Goal: Information Seeking & Learning: Learn about a topic

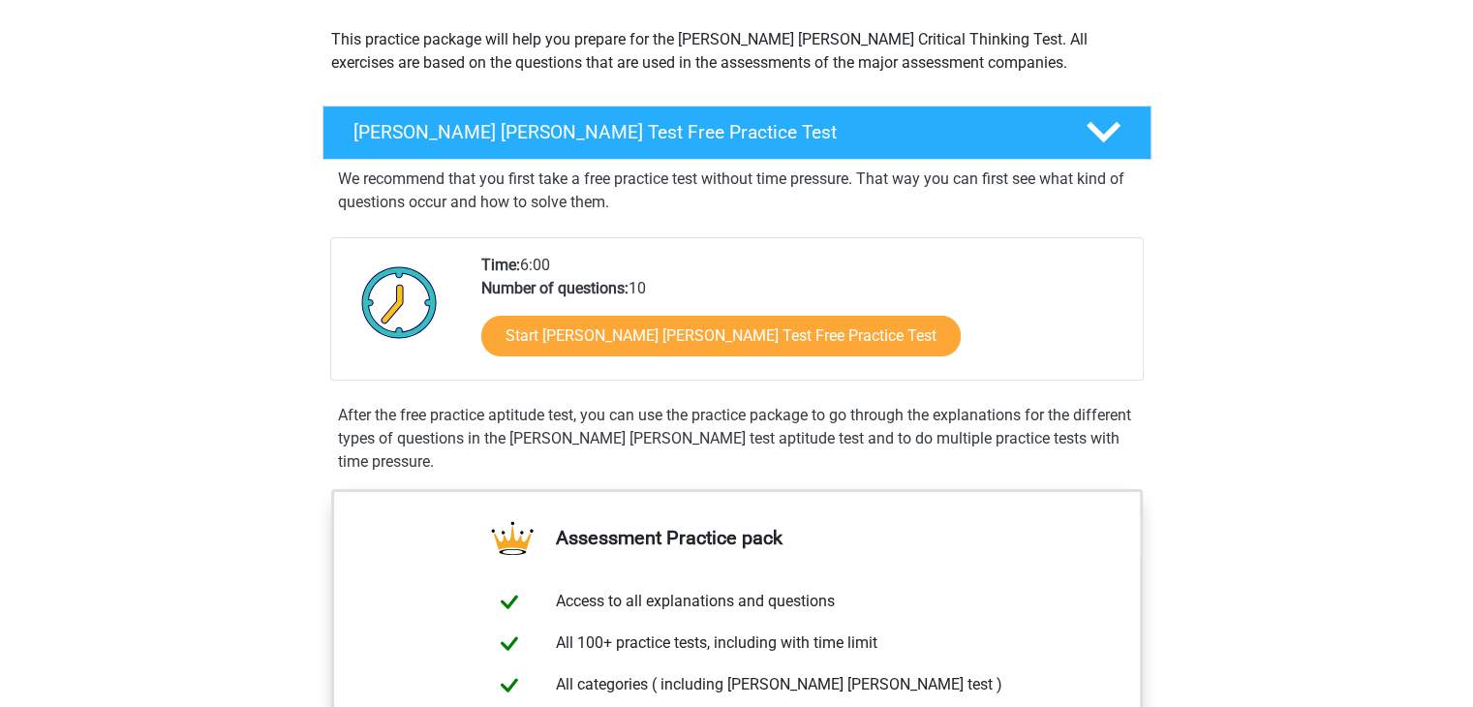
scroll to position [194, 0]
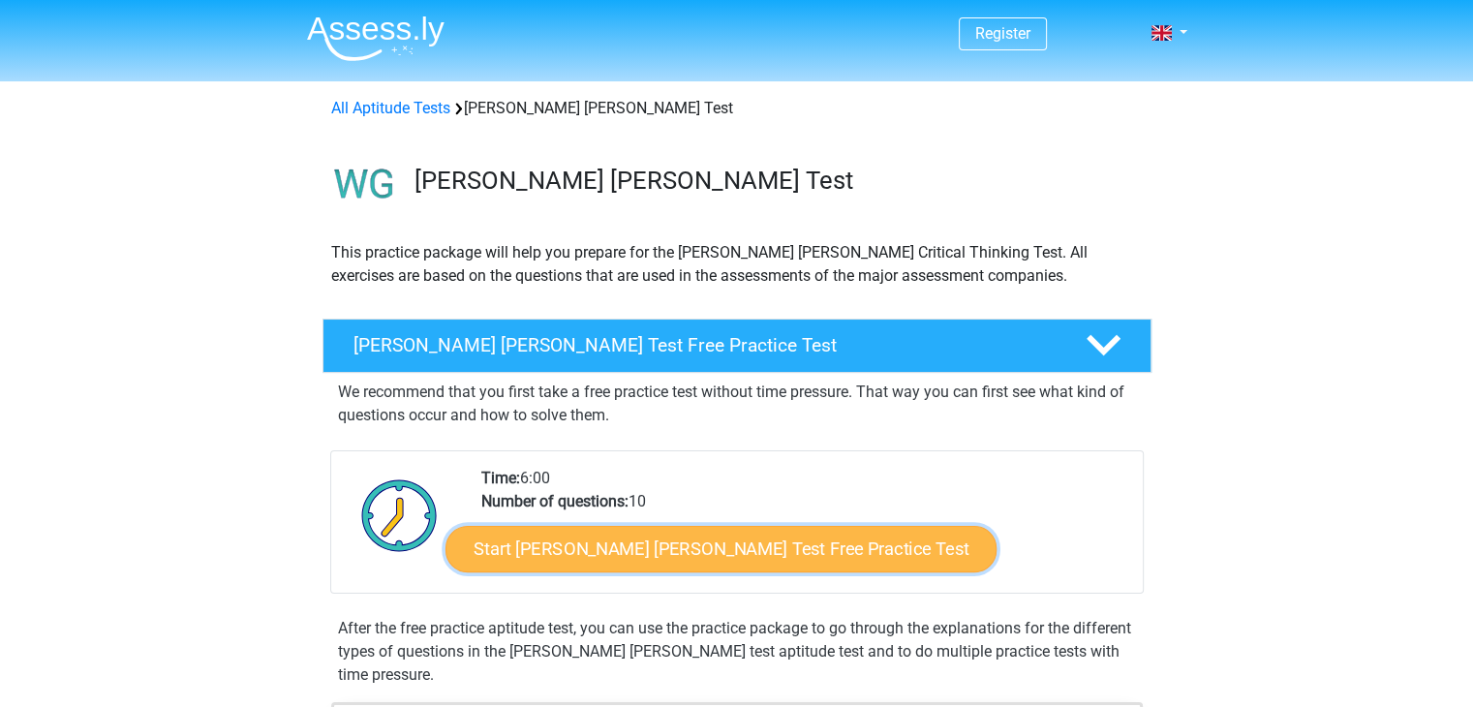
click at [672, 552] on link "Start Watson Glaser Test Free Practice Test" at bounding box center [720, 549] width 551 height 46
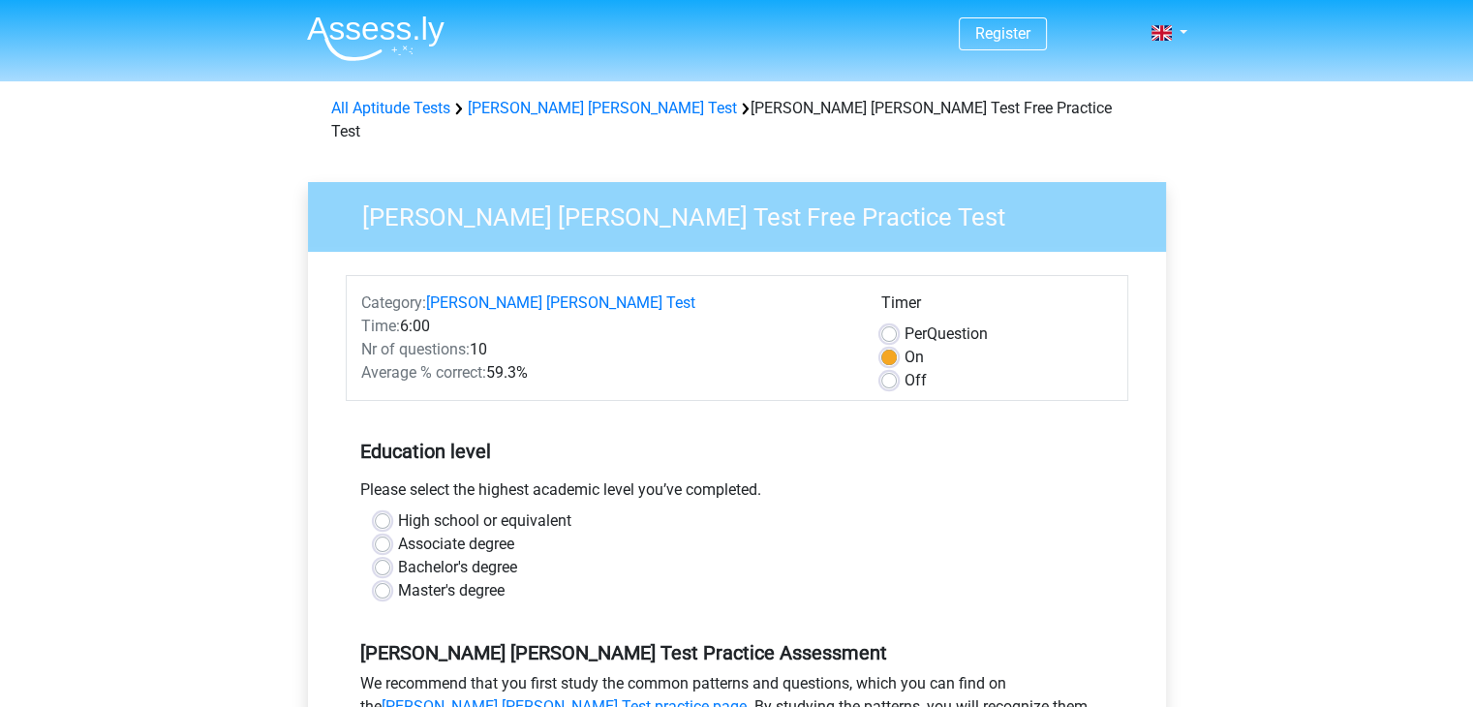
click at [398, 579] on label "Master's degree" at bounding box center [451, 590] width 107 height 23
click at [381, 579] on input "Master's degree" at bounding box center [382, 588] width 15 height 19
radio input "true"
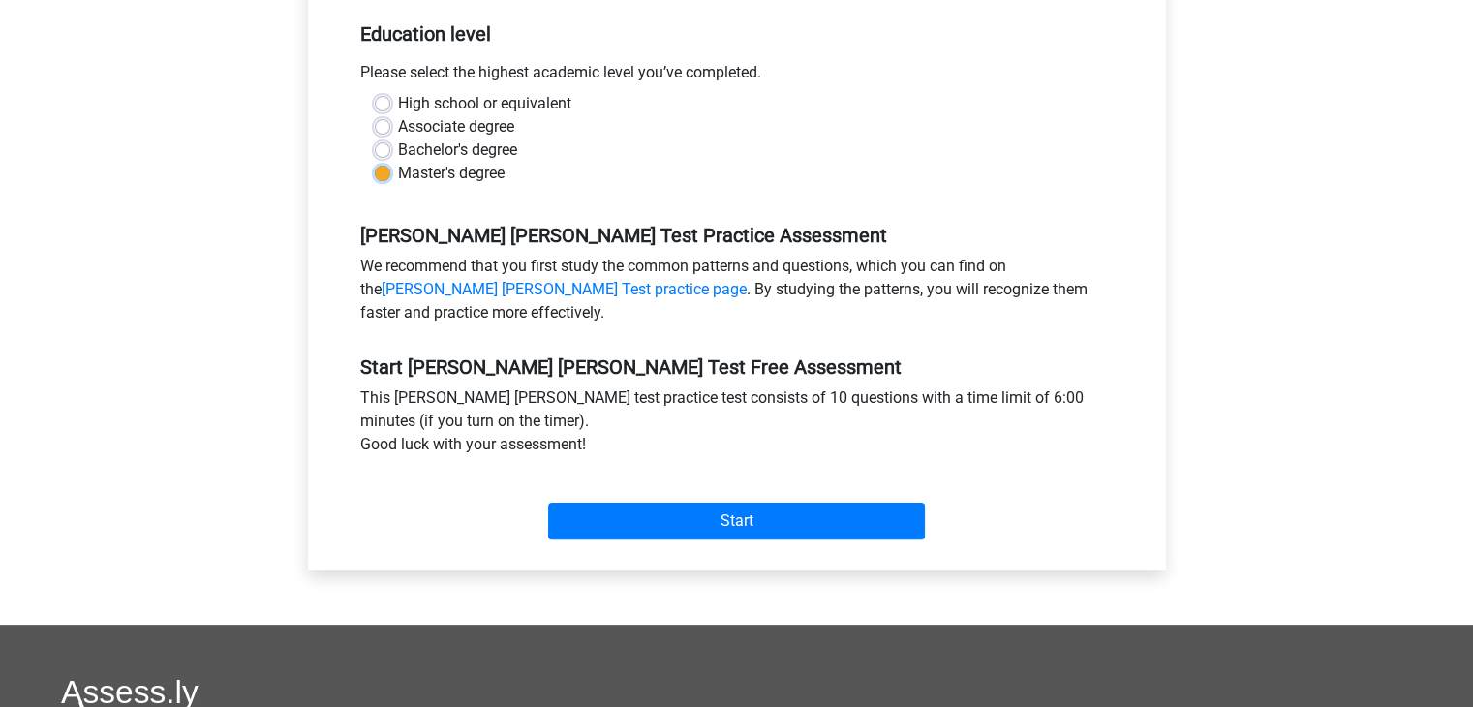
scroll to position [484, 0]
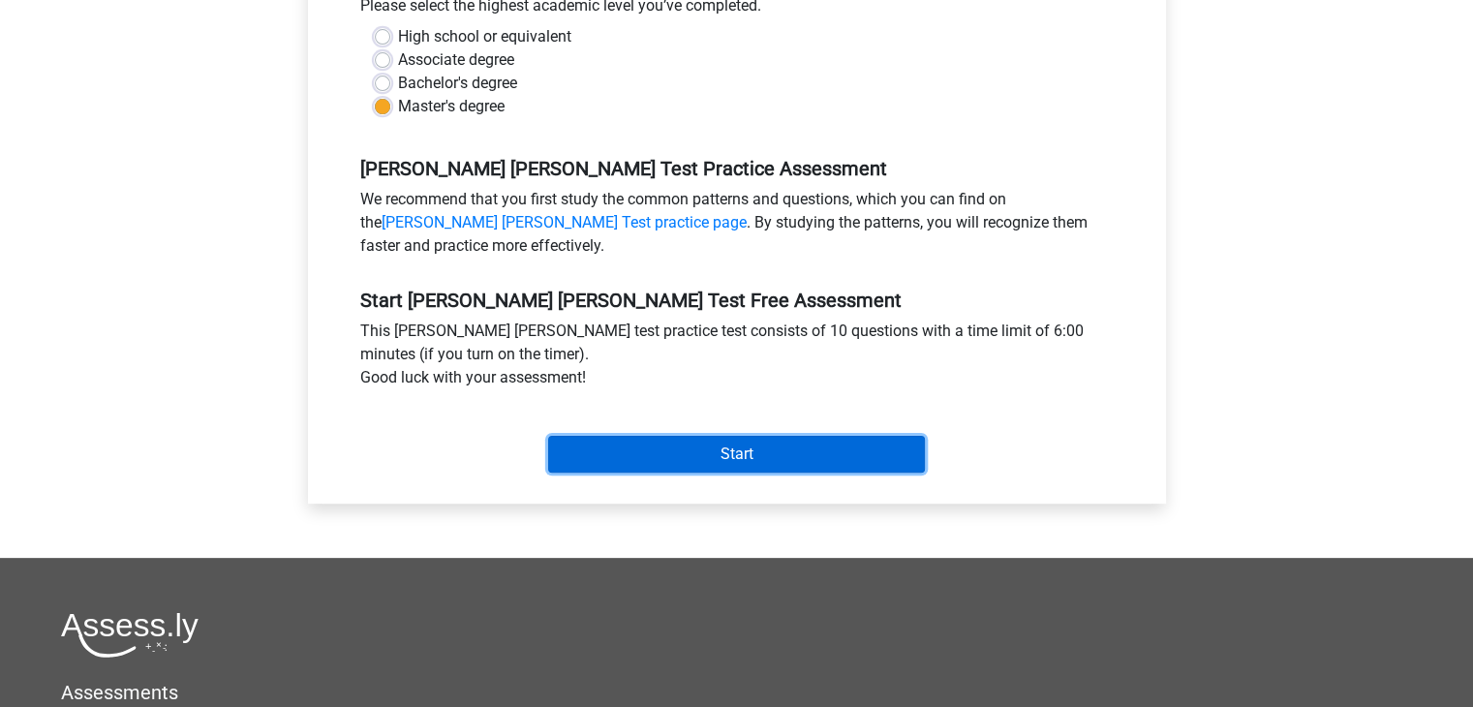
click at [655, 436] on input "Start" at bounding box center [736, 454] width 377 height 37
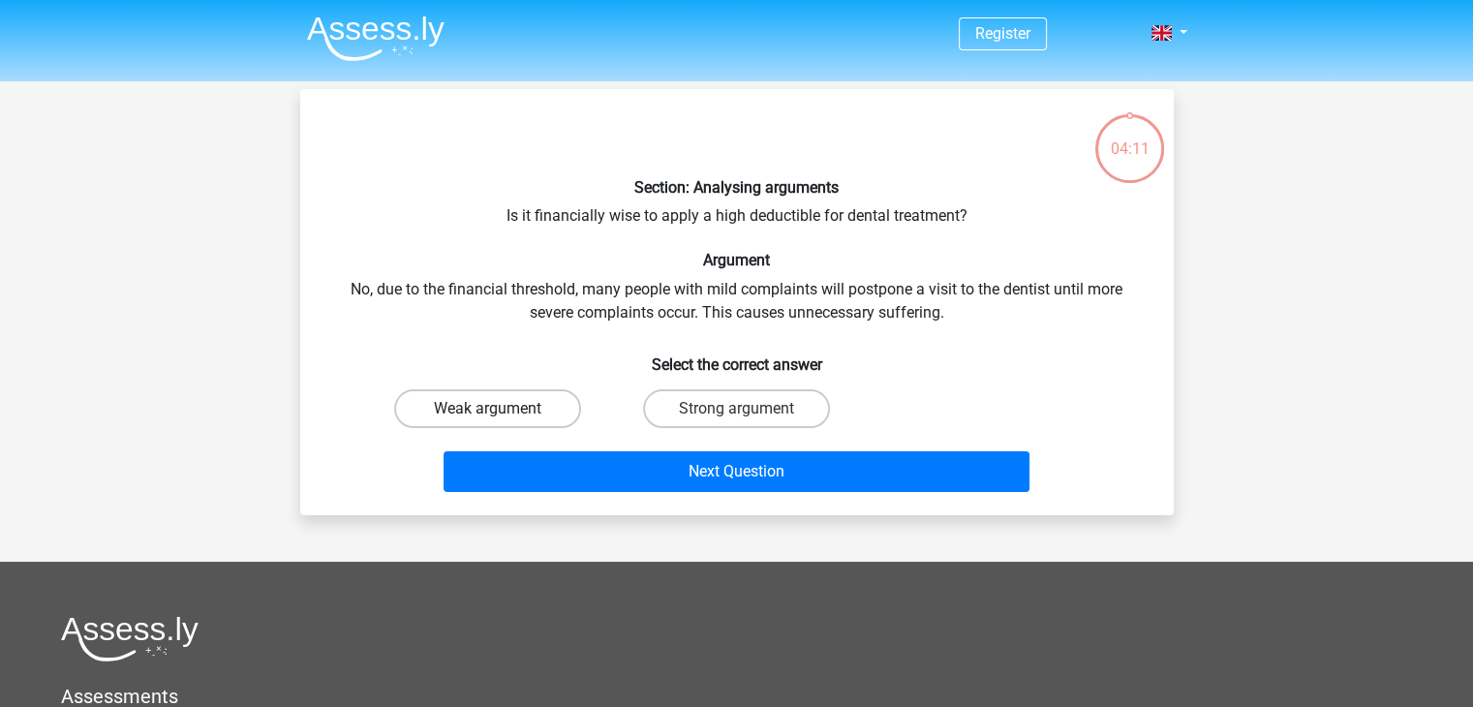
click at [513, 412] on label "Weak argument" at bounding box center [487, 408] width 187 height 39
click at [500, 412] on input "Weak argument" at bounding box center [493, 415] width 13 height 13
radio input "true"
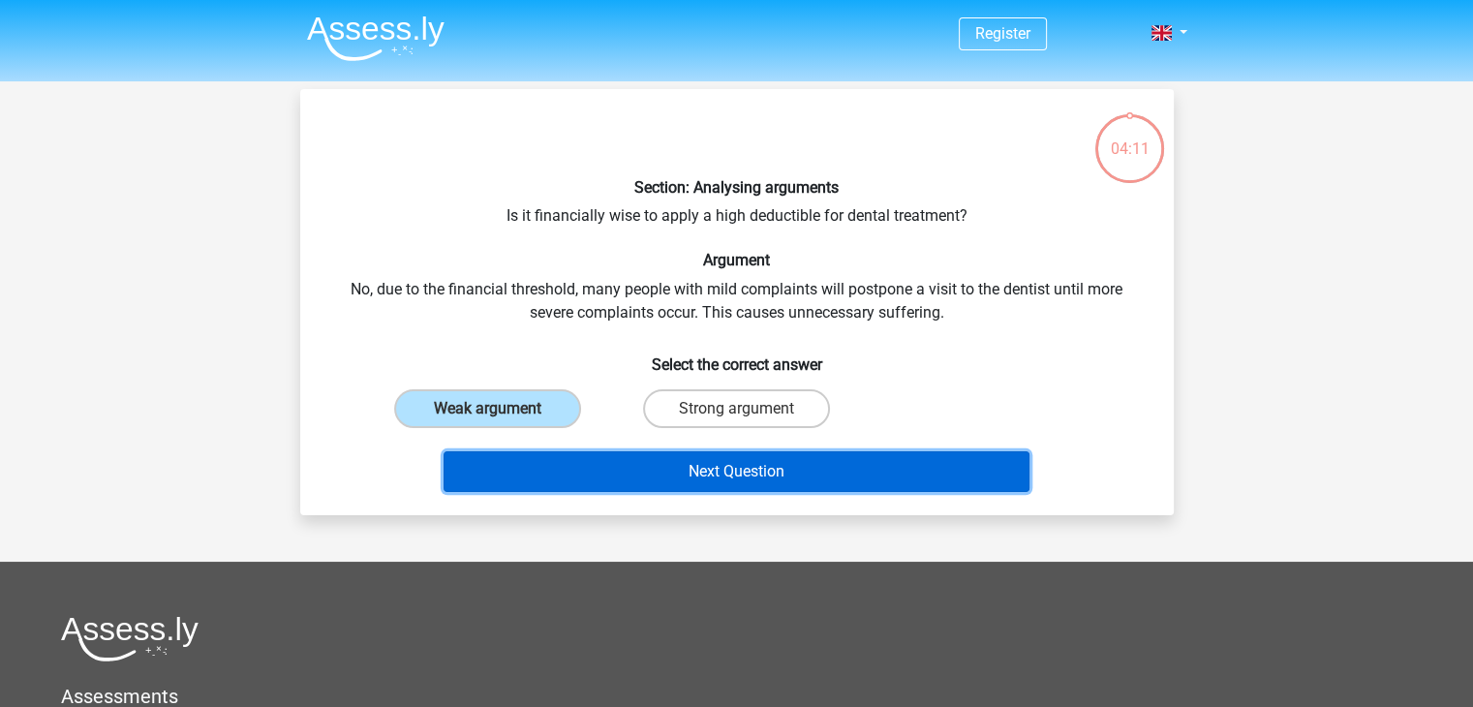
click at [783, 462] on button "Next Question" at bounding box center [736, 471] width 586 height 41
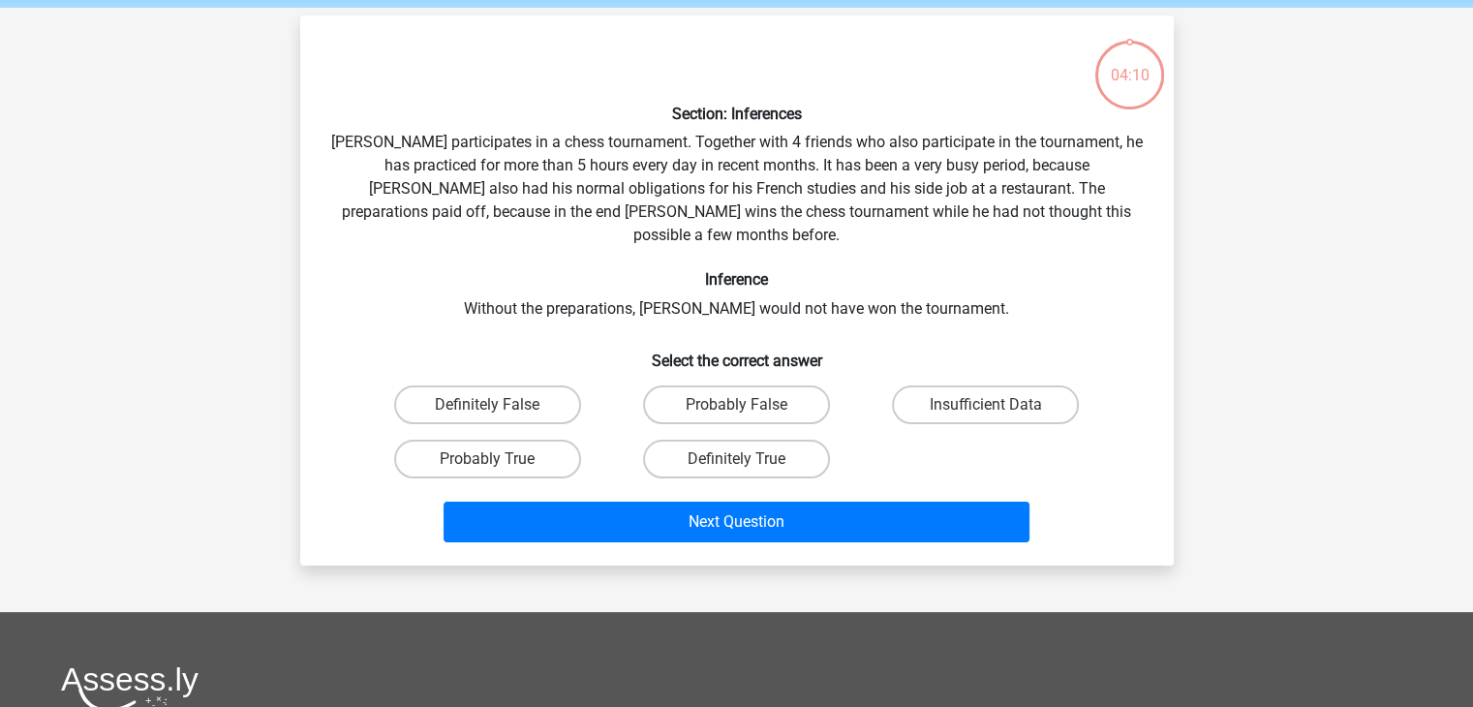
scroll to position [89, 0]
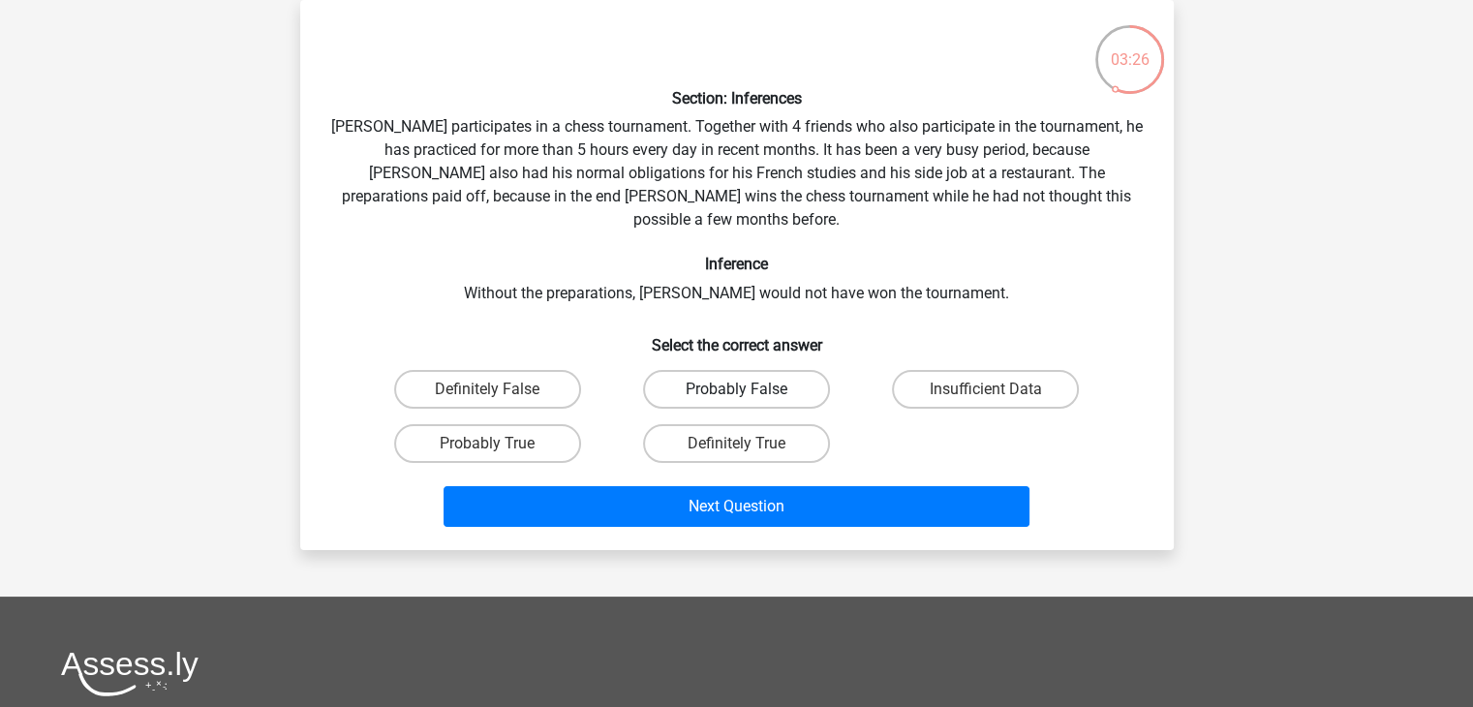
click at [747, 370] on label "Probably False" at bounding box center [736, 389] width 187 height 39
click at [747, 389] on input "Probably False" at bounding box center [742, 395] width 13 height 13
radio input "true"
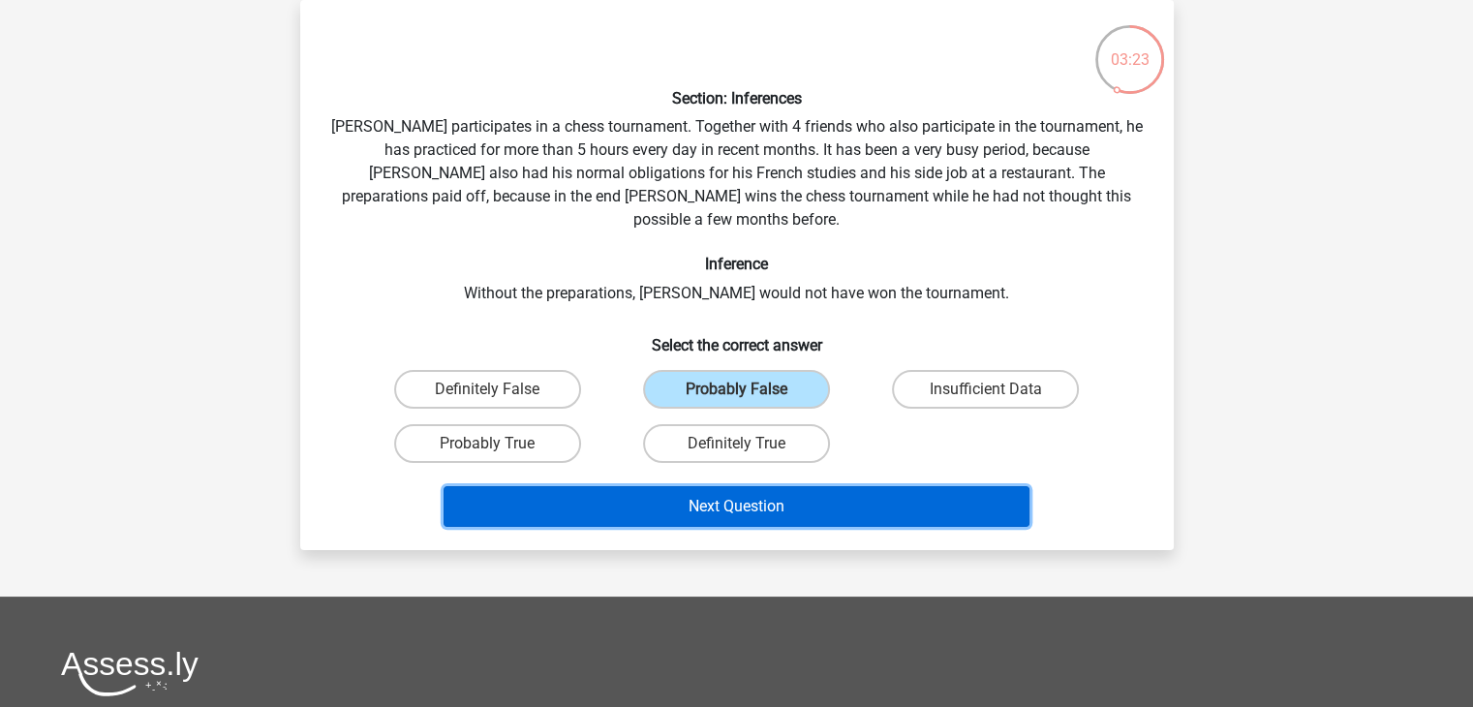
click at [755, 486] on button "Next Question" at bounding box center [736, 506] width 586 height 41
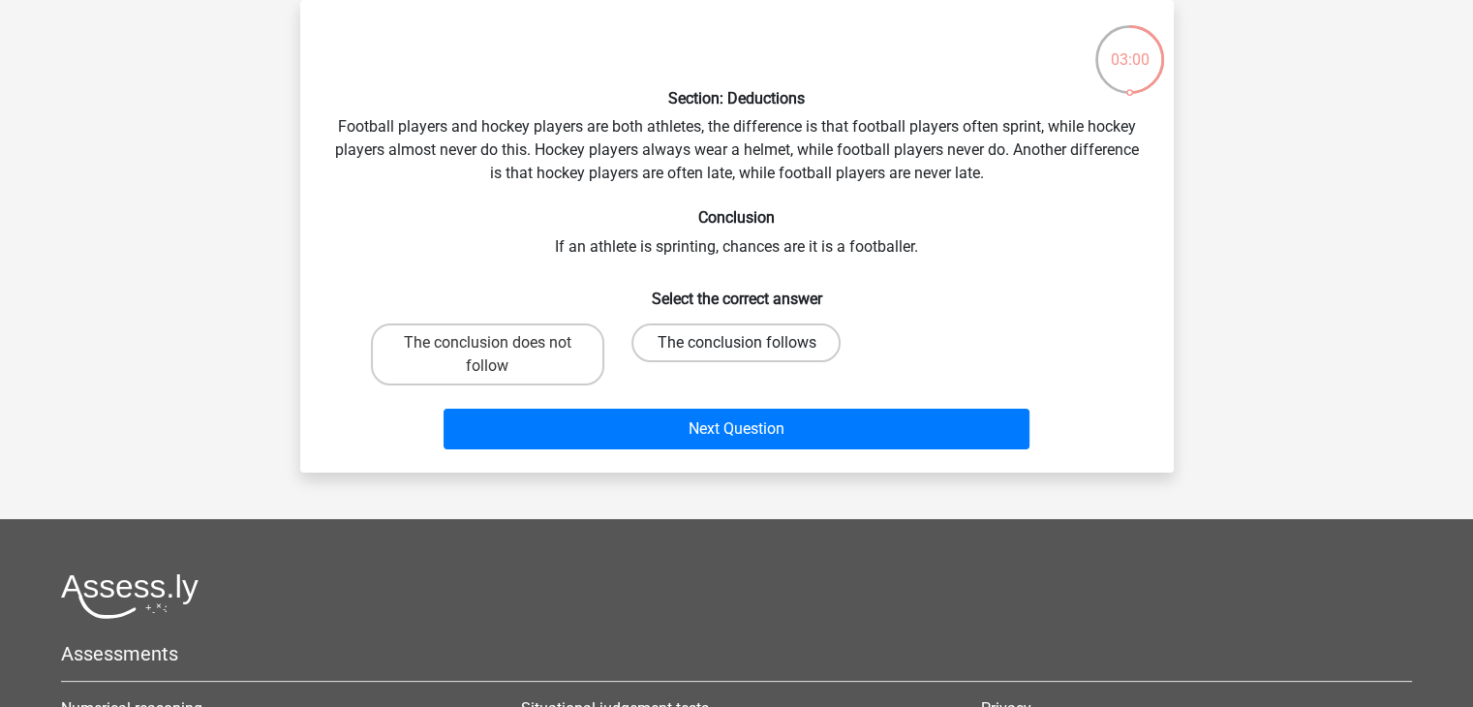
click at [755, 338] on label "The conclusion follows" at bounding box center [735, 342] width 209 height 39
click at [748, 343] on input "The conclusion follows" at bounding box center [742, 349] width 13 height 13
radio input "true"
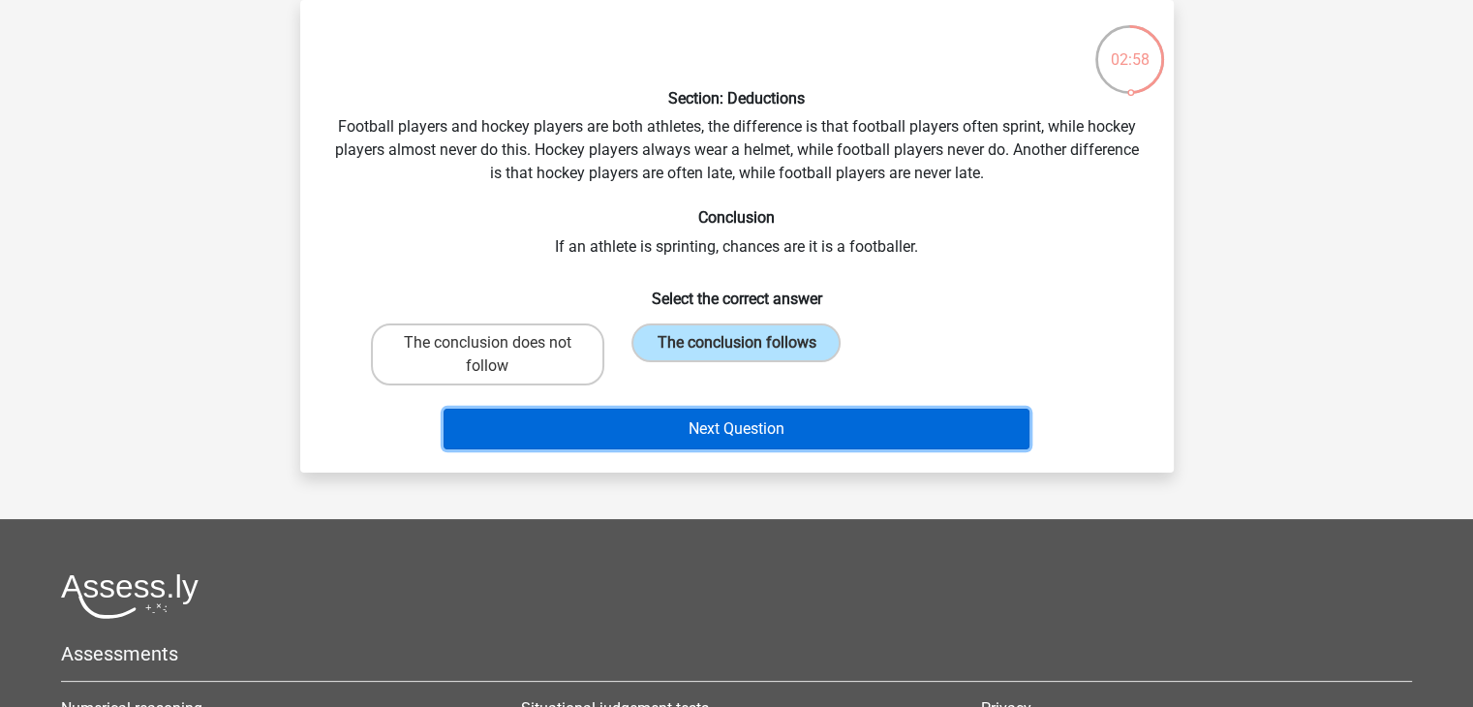
click at [773, 428] on button "Next Question" at bounding box center [736, 429] width 586 height 41
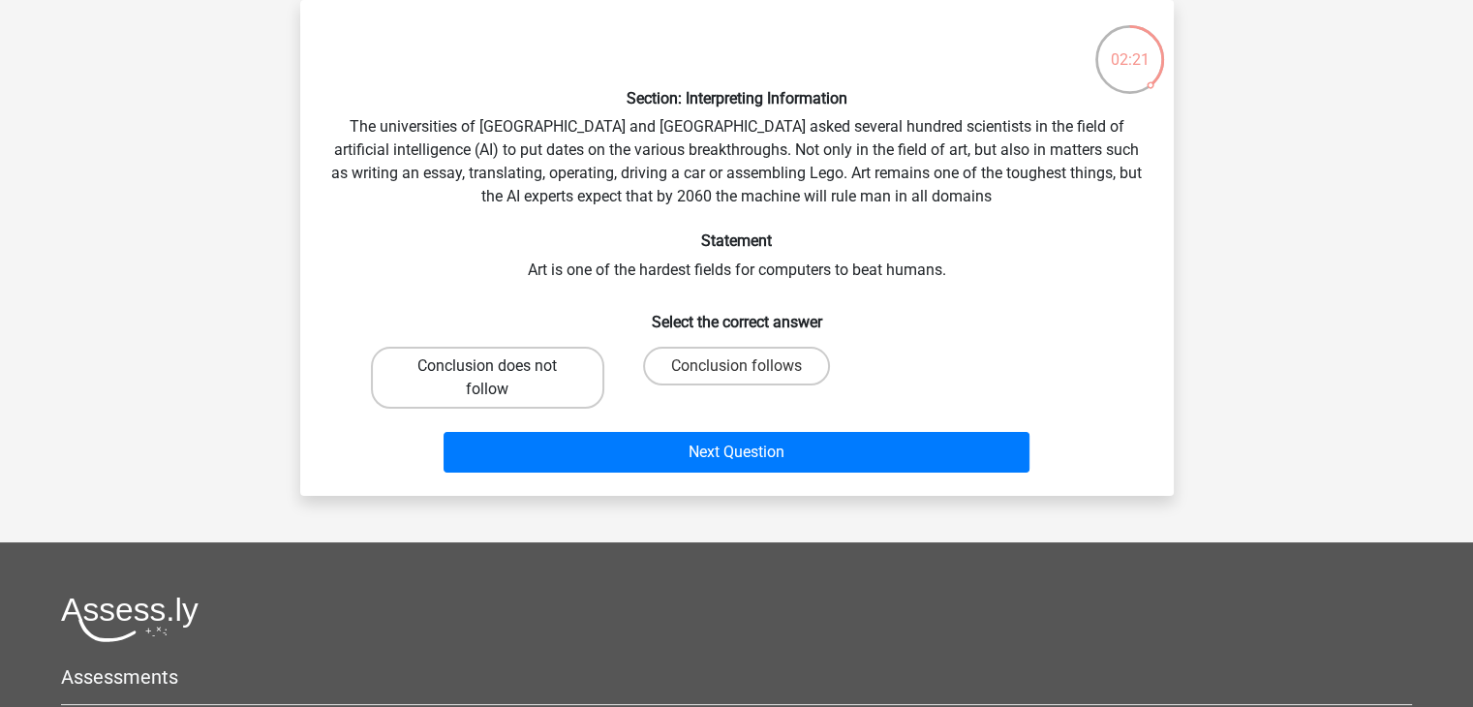
click at [444, 386] on label "Conclusion does not follow" at bounding box center [487, 378] width 233 height 62
click at [487, 379] on input "Conclusion does not follow" at bounding box center [493, 372] width 13 height 13
radio input "true"
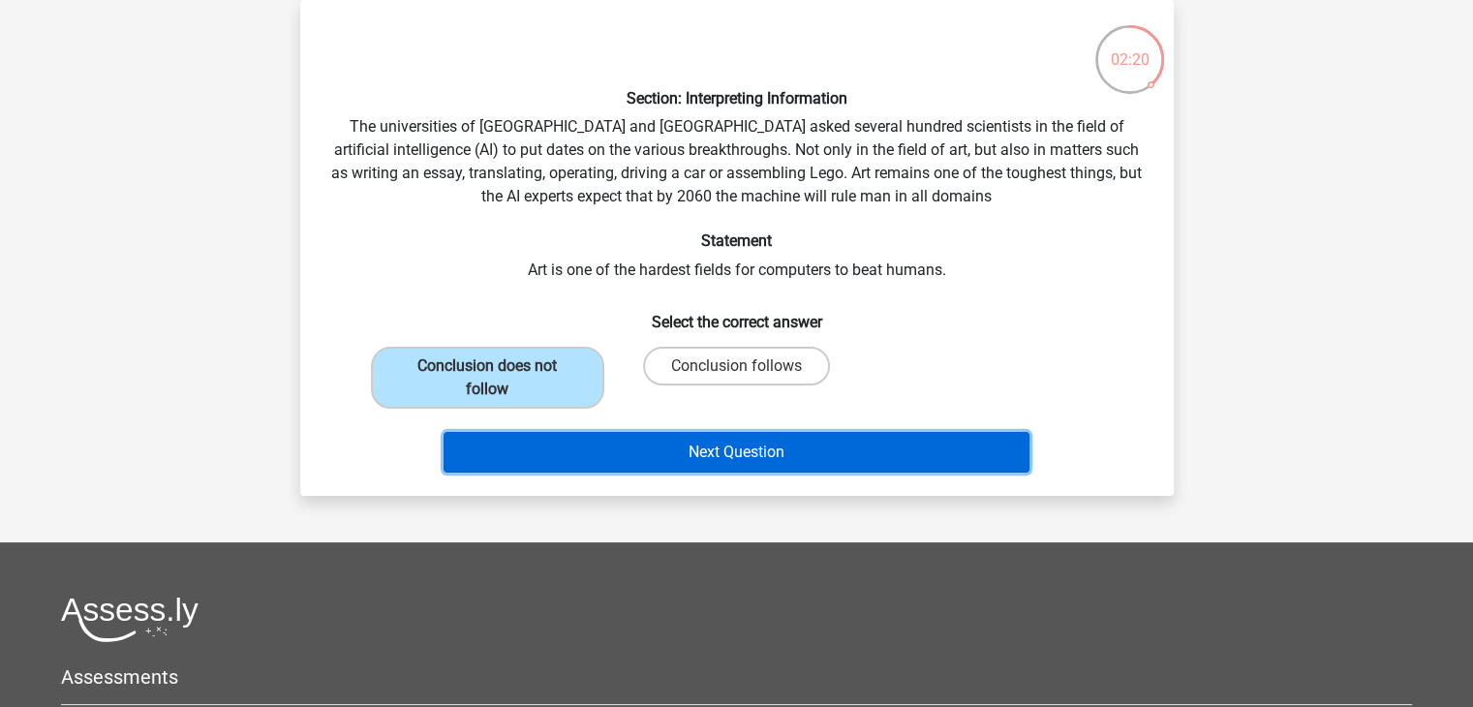
click at [808, 442] on button "Next Question" at bounding box center [736, 452] width 586 height 41
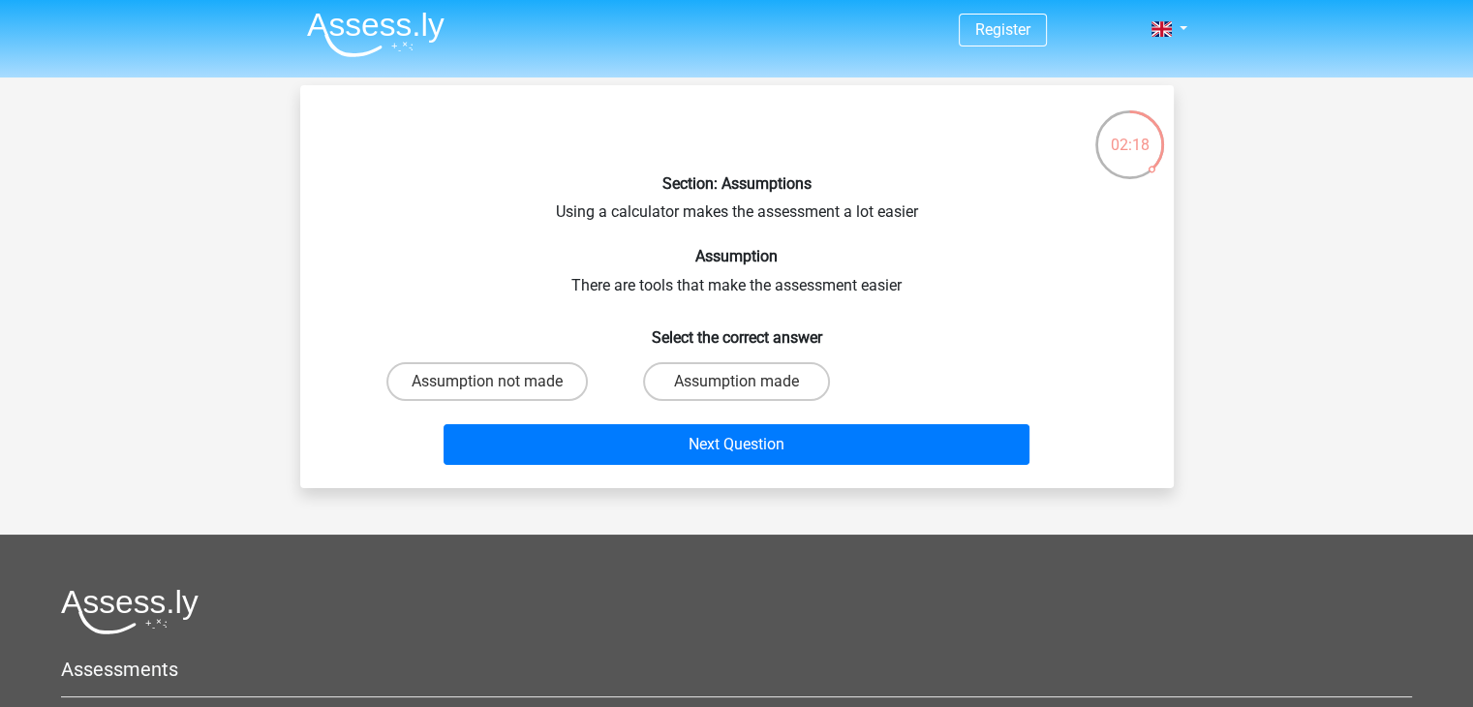
scroll to position [0, 0]
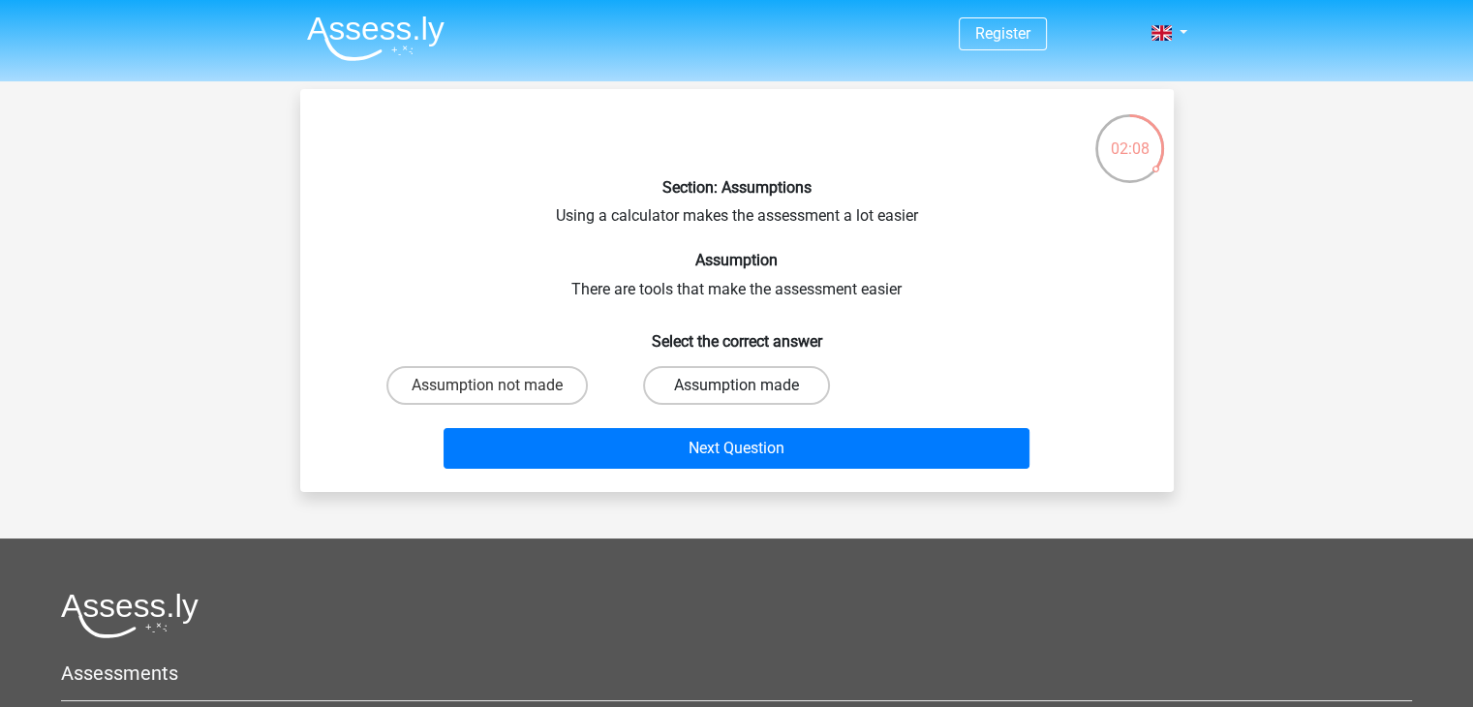
click at [698, 384] on label "Assumption made" at bounding box center [736, 385] width 187 height 39
click at [736, 385] on input "Assumption made" at bounding box center [742, 391] width 13 height 13
radio input "true"
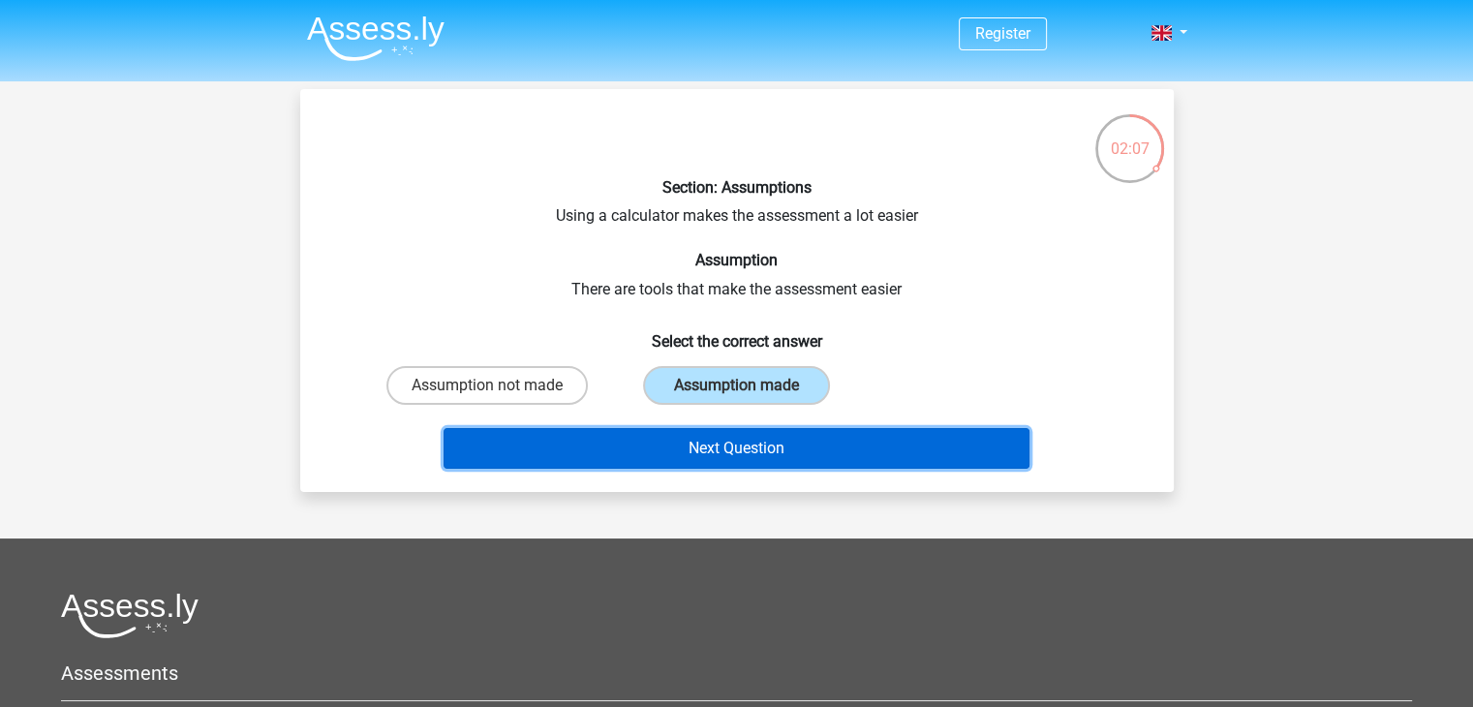
click at [733, 446] on button "Next Question" at bounding box center [736, 448] width 586 height 41
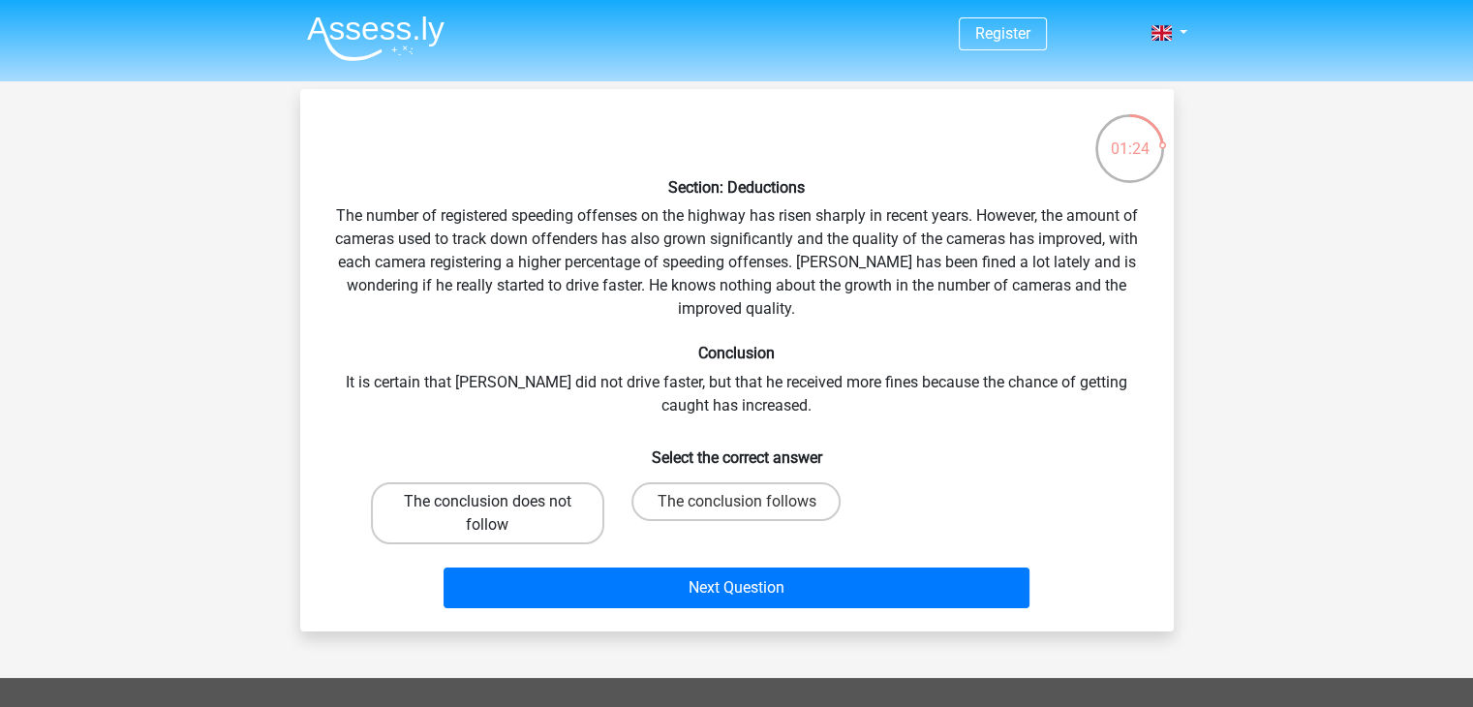
click at [557, 528] on label "The conclusion does not follow" at bounding box center [487, 513] width 233 height 62
click at [500, 514] on input "The conclusion does not follow" at bounding box center [493, 508] width 13 height 13
radio input "true"
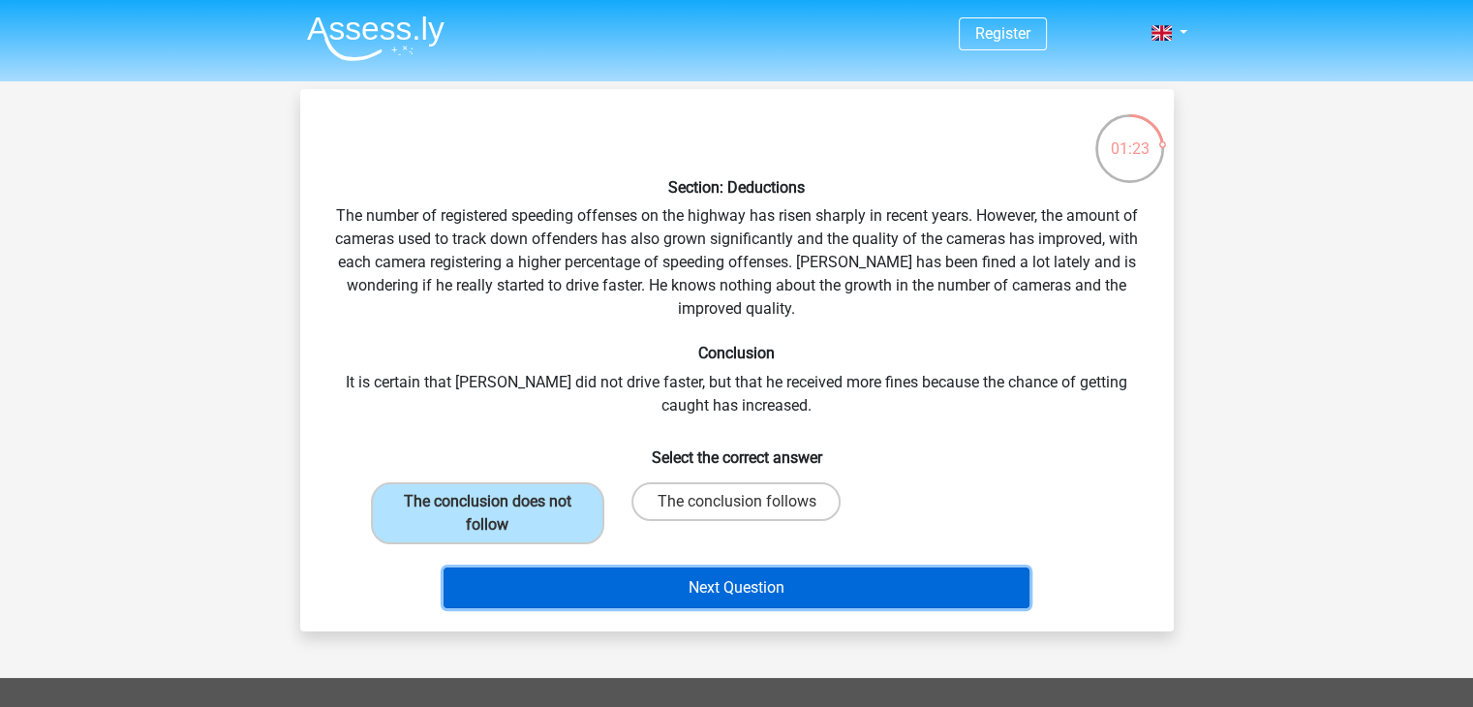
click at [653, 586] on button "Next Question" at bounding box center [736, 587] width 586 height 41
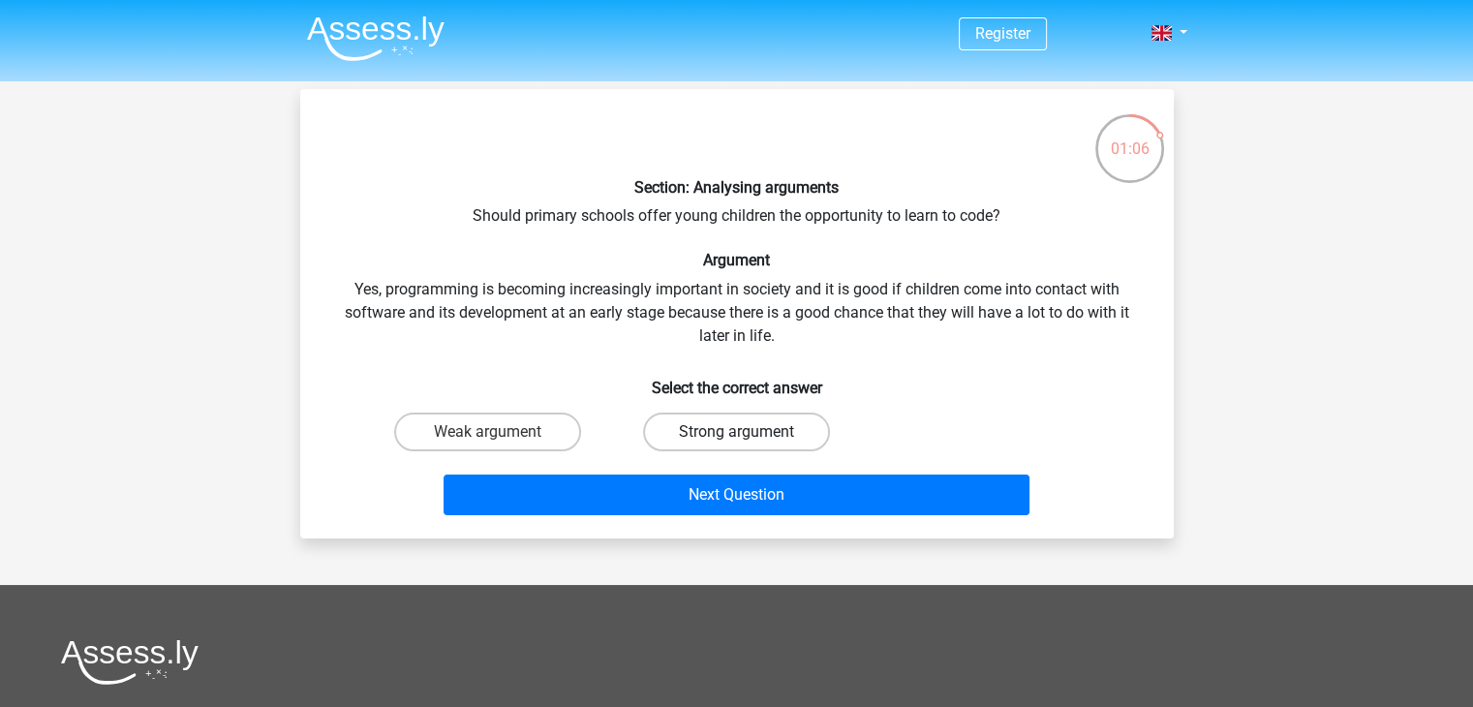
click at [748, 439] on div "Strong argument" at bounding box center [736, 431] width 233 height 39
click at [760, 442] on label "Strong argument" at bounding box center [736, 431] width 187 height 39
click at [748, 442] on input "Strong argument" at bounding box center [742, 438] width 13 height 13
radio input "true"
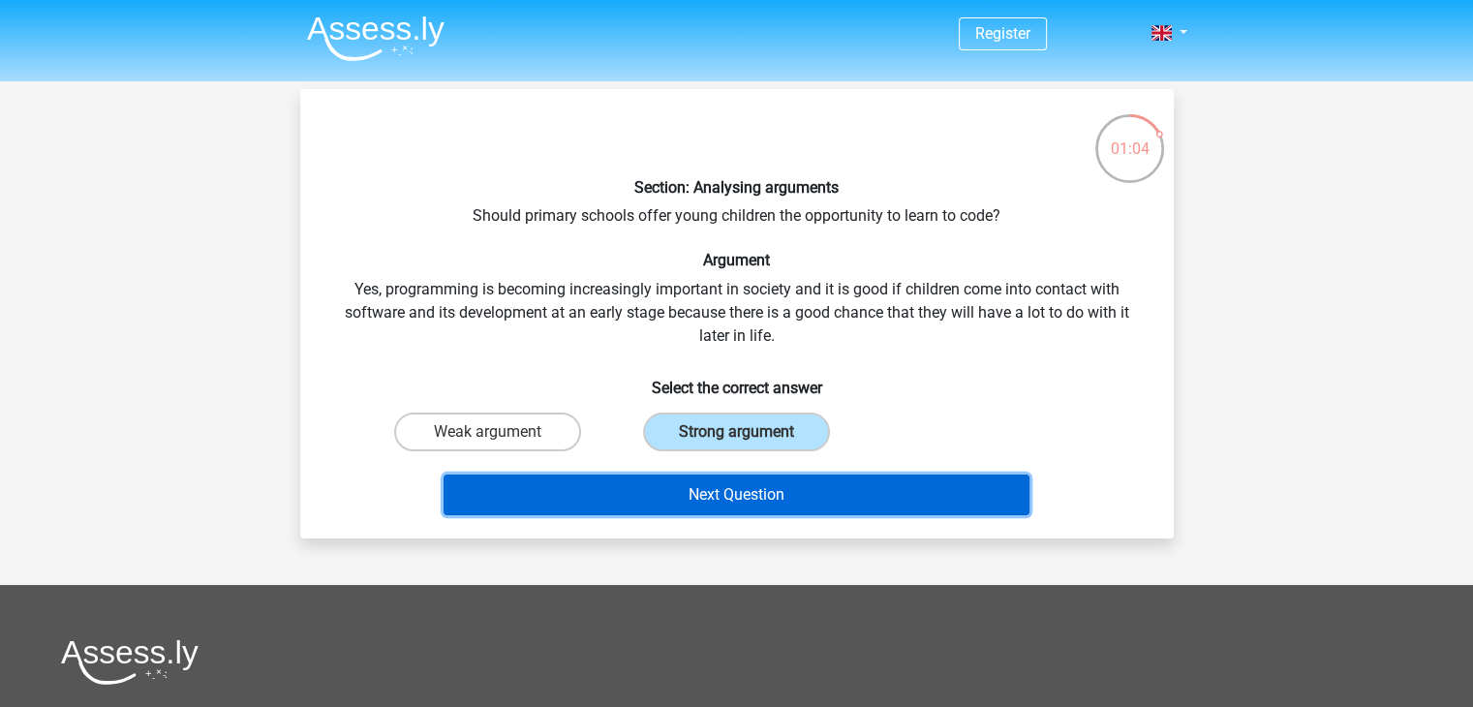
click at [766, 495] on button "Next Question" at bounding box center [736, 494] width 586 height 41
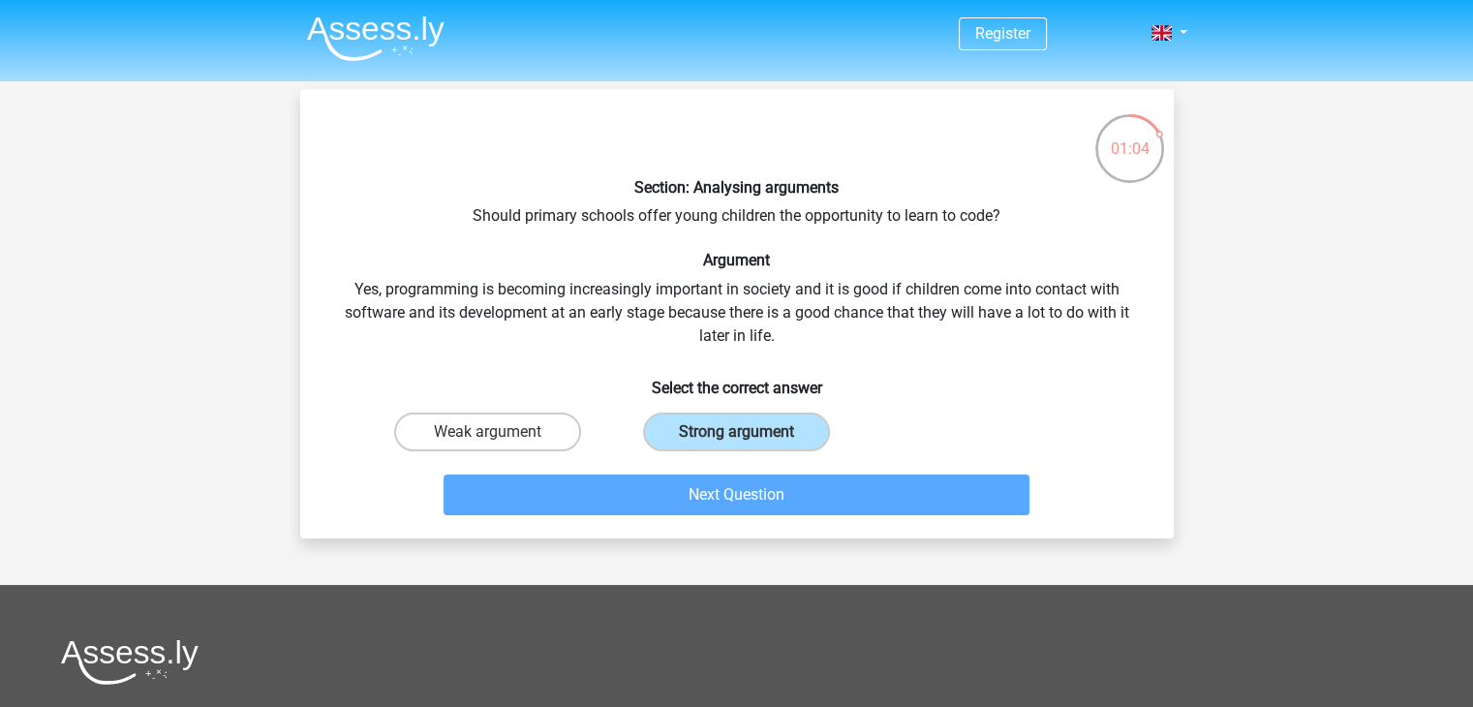
scroll to position [89, 0]
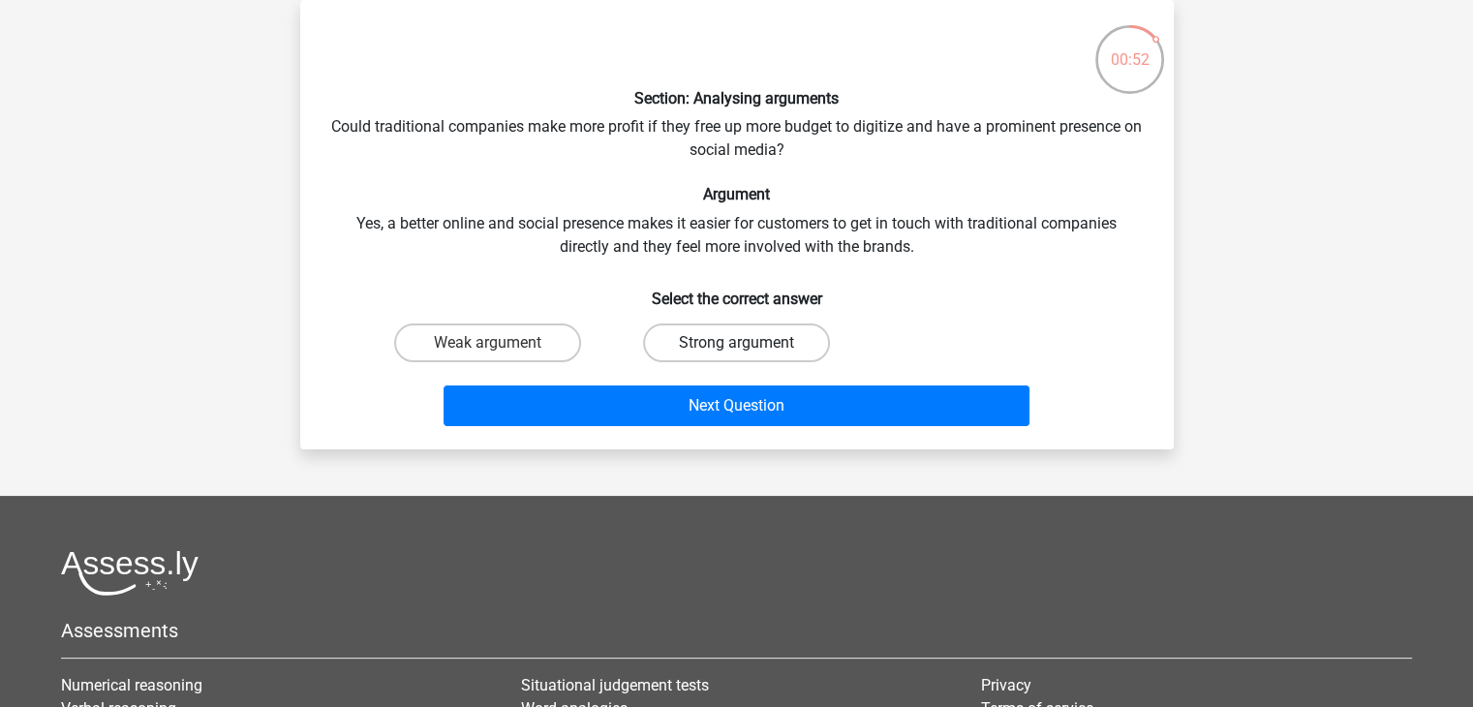
click at [753, 350] on label "Strong argument" at bounding box center [736, 342] width 187 height 39
click at [748, 350] on input "Strong argument" at bounding box center [742, 349] width 13 height 13
radio input "true"
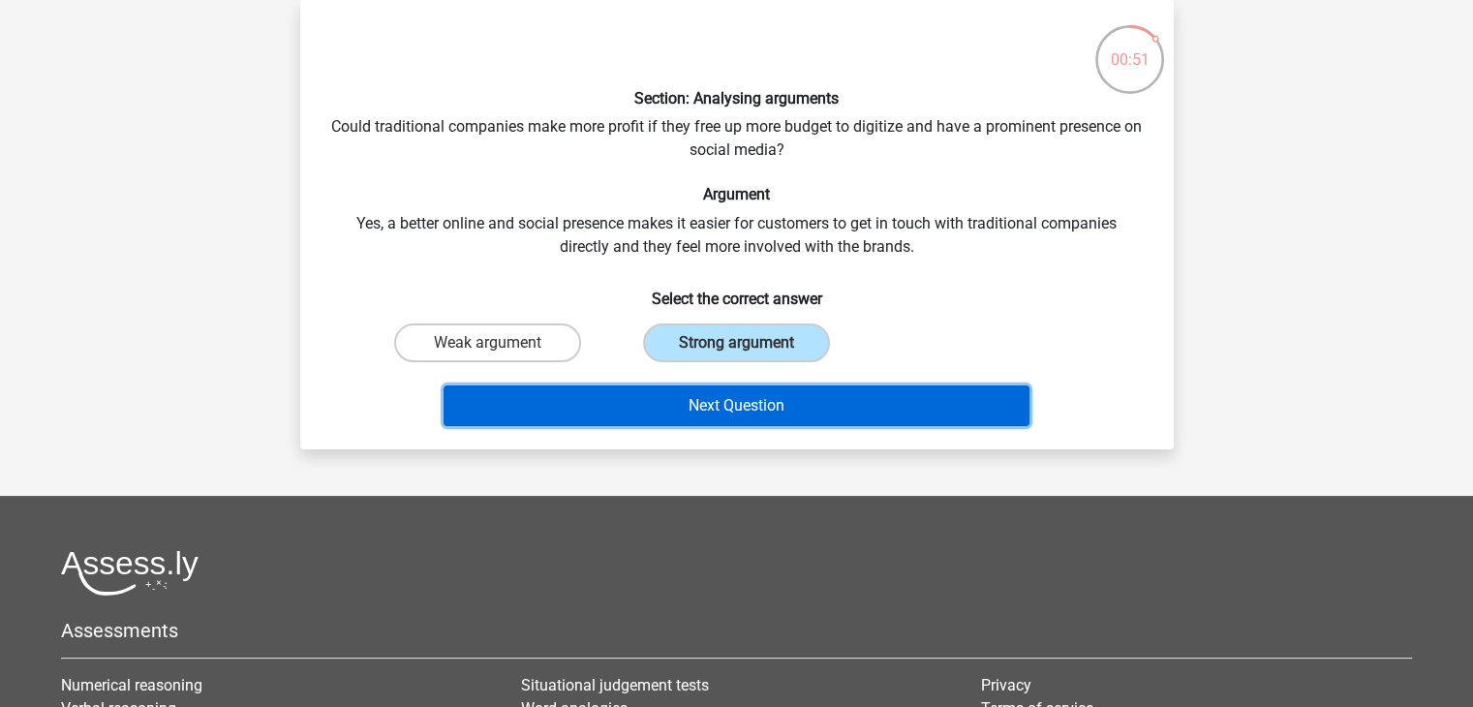
click at [766, 404] on button "Next Question" at bounding box center [736, 405] width 586 height 41
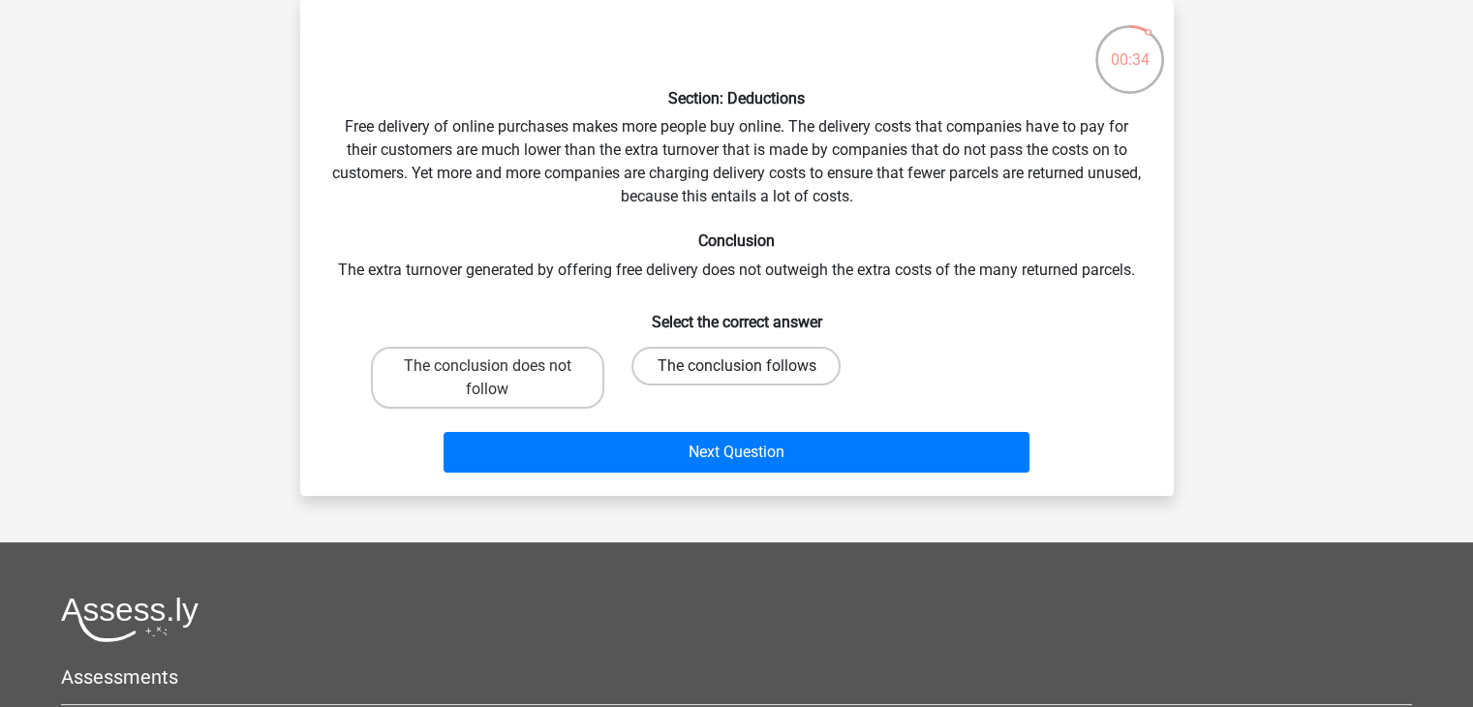
click at [728, 366] on label "The conclusion follows" at bounding box center [735, 366] width 209 height 39
click at [736, 366] on input "The conclusion follows" at bounding box center [742, 372] width 13 height 13
radio input "true"
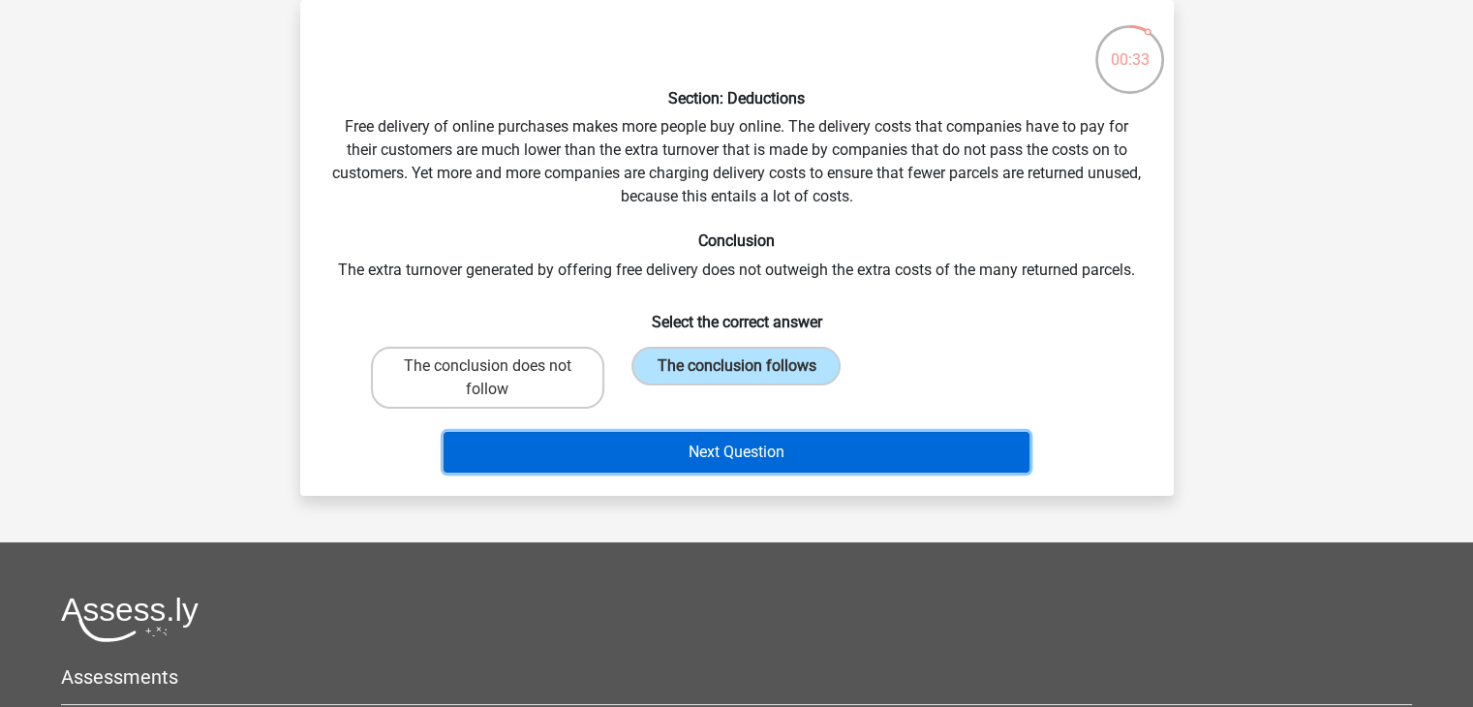
click at [740, 440] on button "Next Question" at bounding box center [736, 452] width 586 height 41
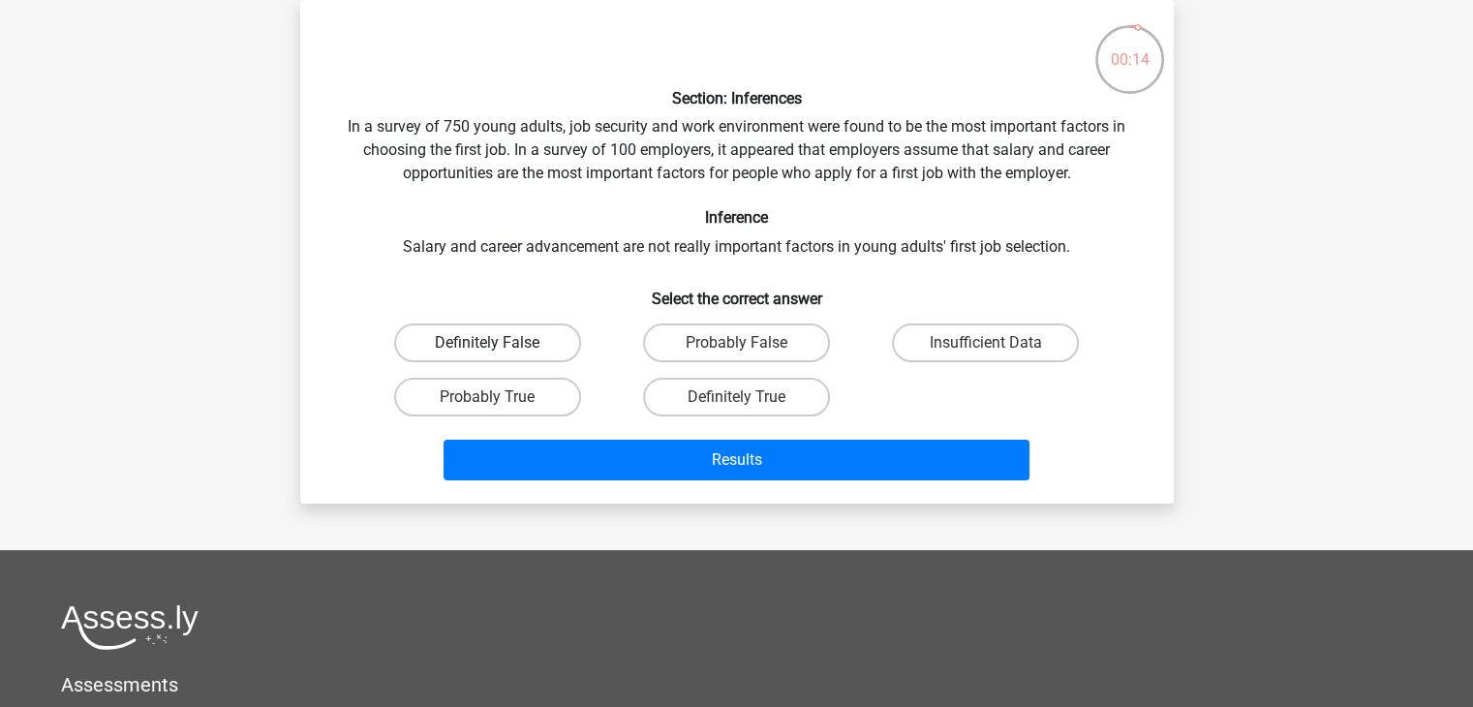
click at [529, 340] on label "Definitely False" at bounding box center [487, 342] width 187 height 39
click at [500, 343] on input "Definitely False" at bounding box center [493, 349] width 13 height 13
radio input "true"
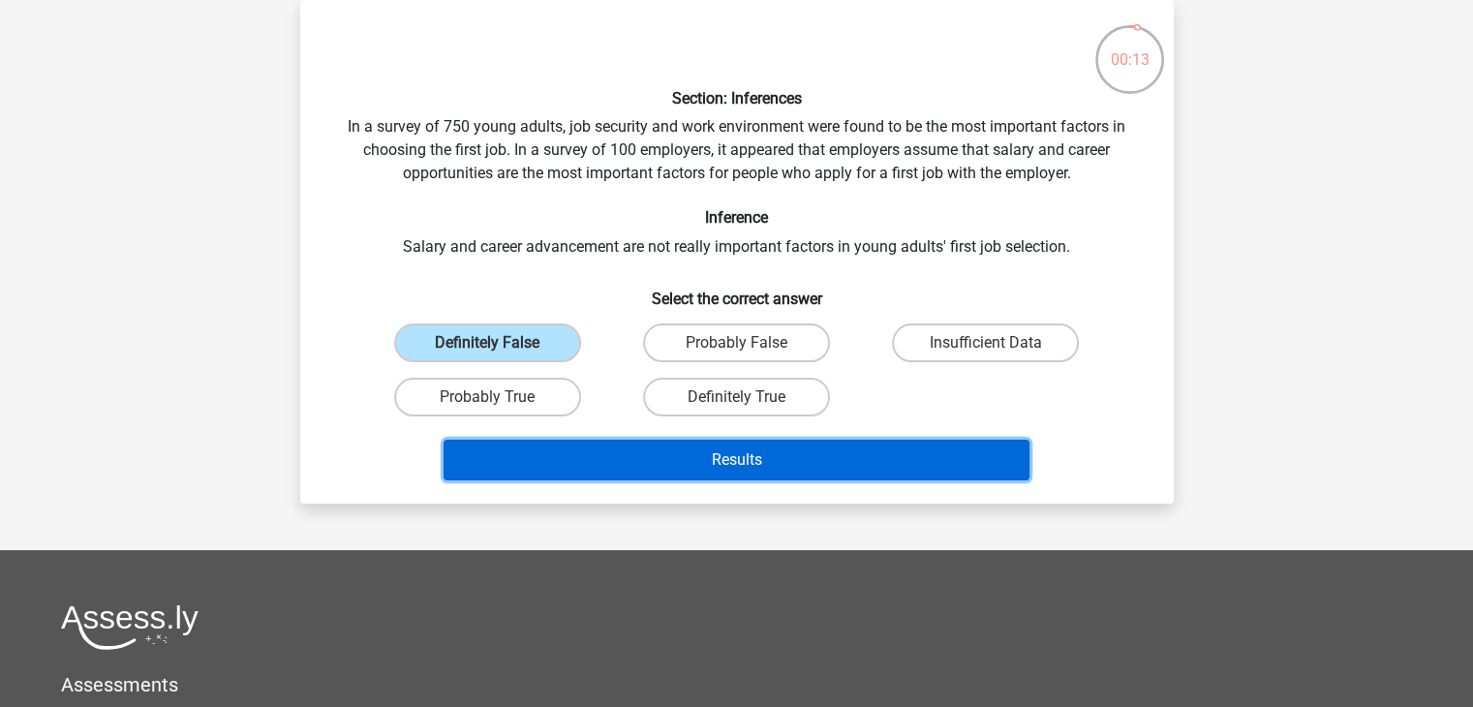
click at [624, 462] on button "Results" at bounding box center [736, 460] width 586 height 41
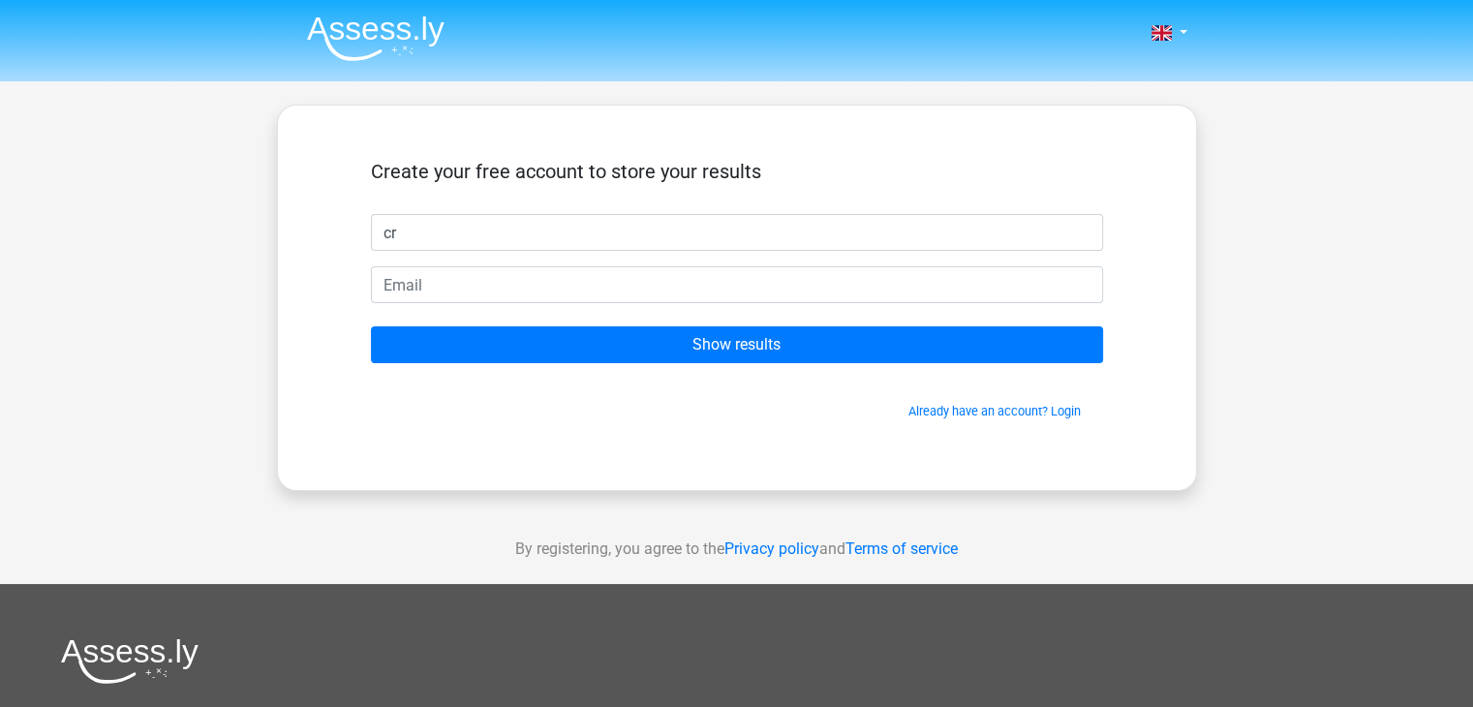
type input "c"
type input "V"
type input "[PERSON_NAME]"
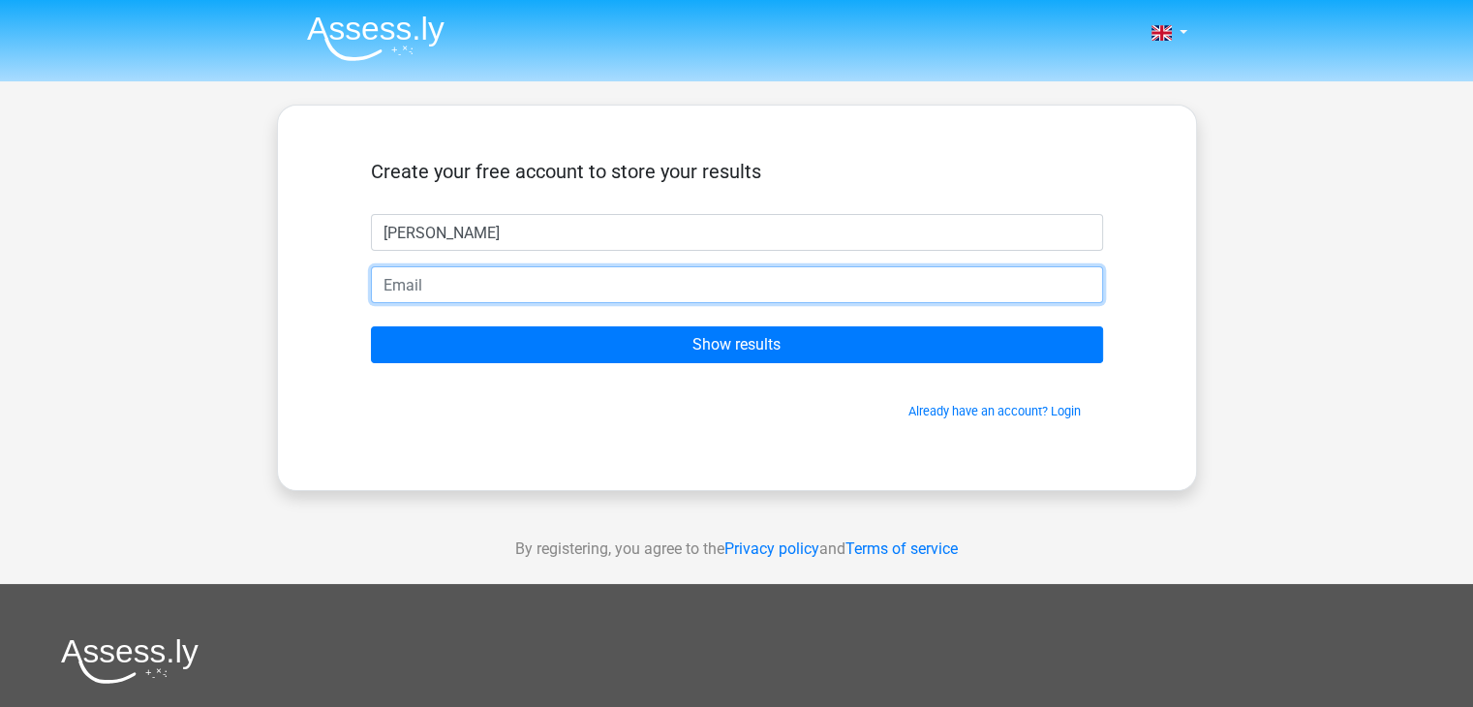
click at [475, 276] on input "email" at bounding box center [737, 284] width 732 height 37
type input "[EMAIL_ADDRESS][DOMAIN_NAME]"
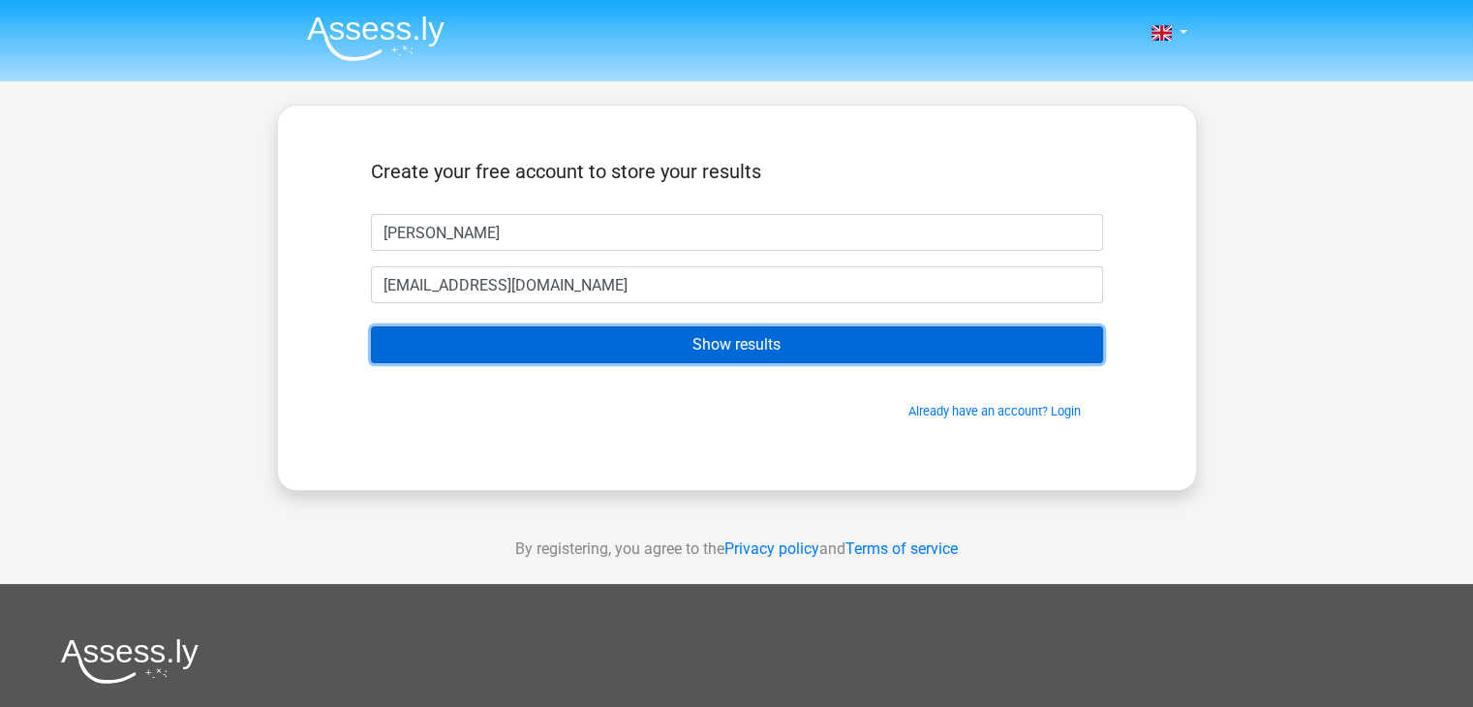
click at [777, 348] on input "Show results" at bounding box center [737, 344] width 732 height 37
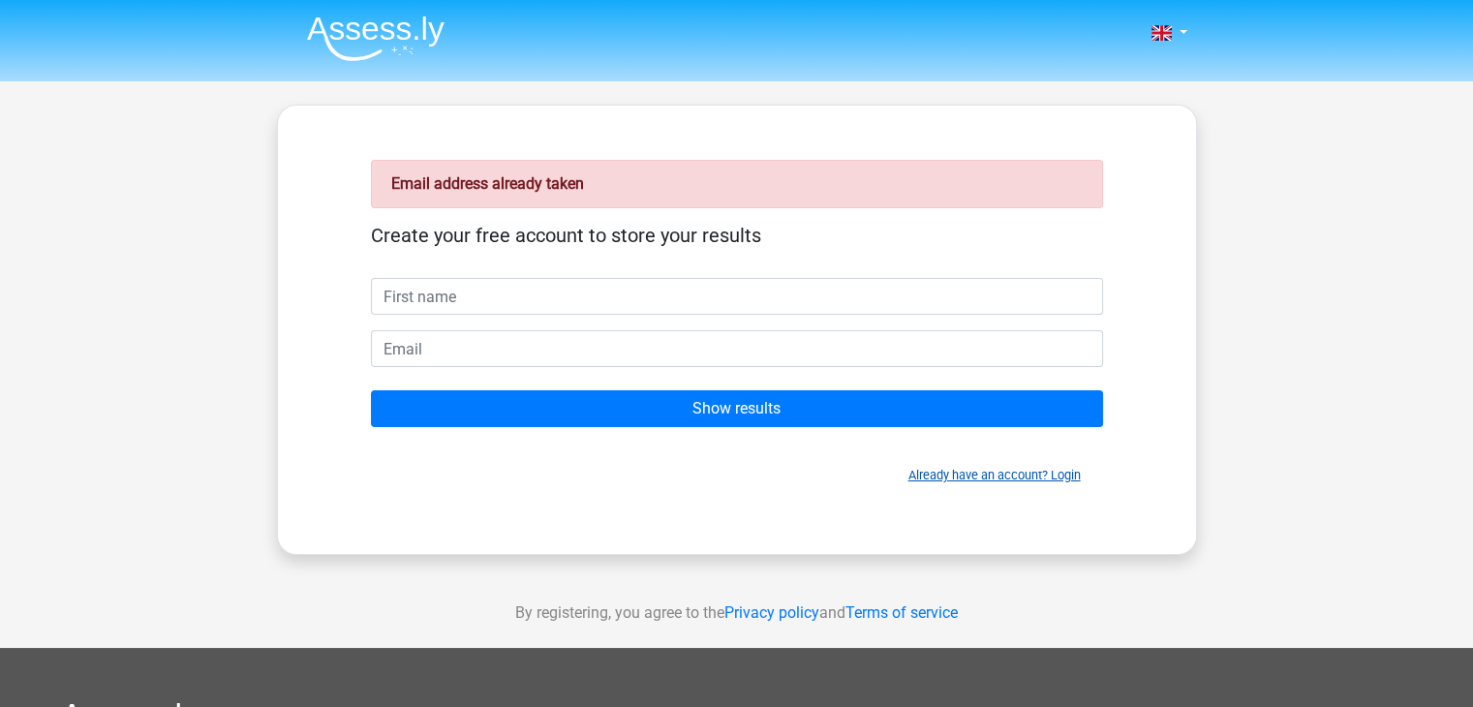
click at [1066, 476] on link "Already have an account? Login" at bounding box center [994, 475] width 172 height 15
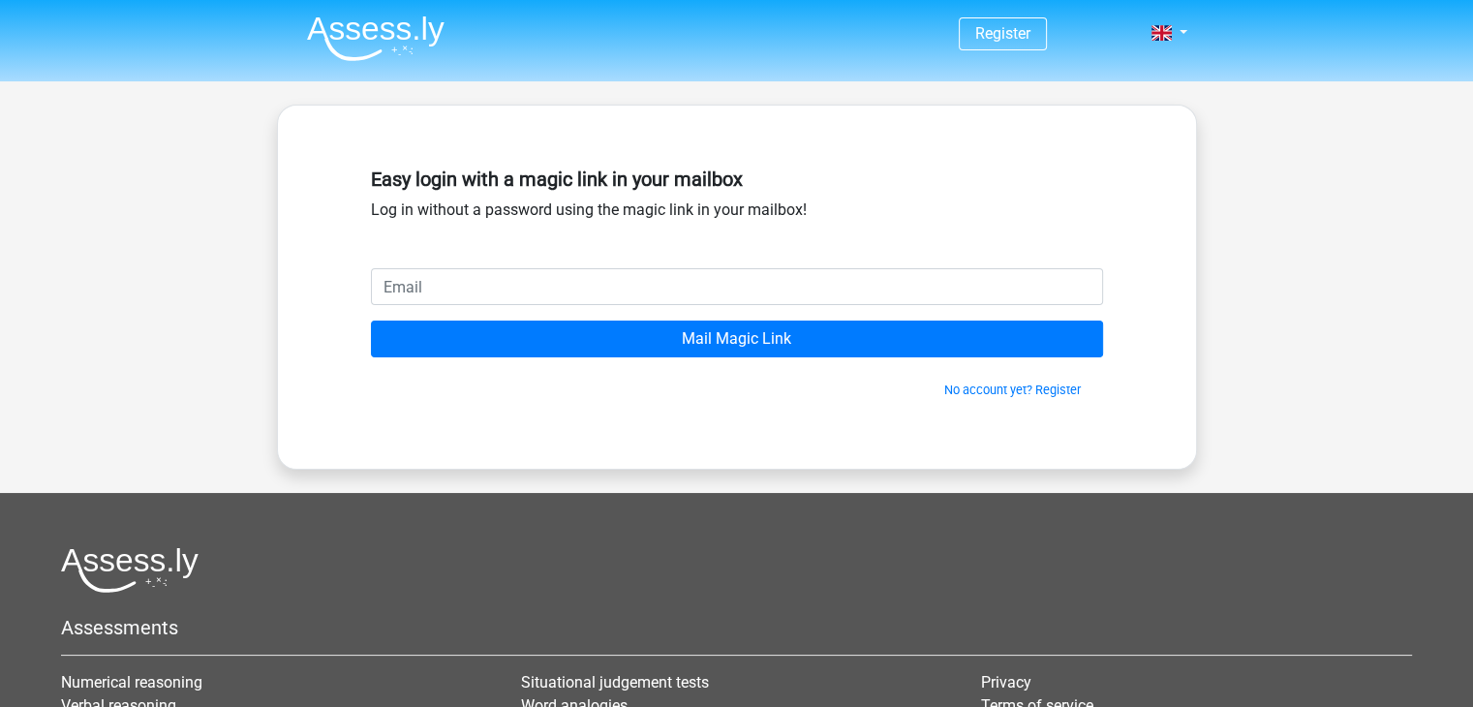
click at [570, 283] on input "email" at bounding box center [737, 286] width 732 height 37
type input "[EMAIL_ADDRESS][DOMAIN_NAME]"
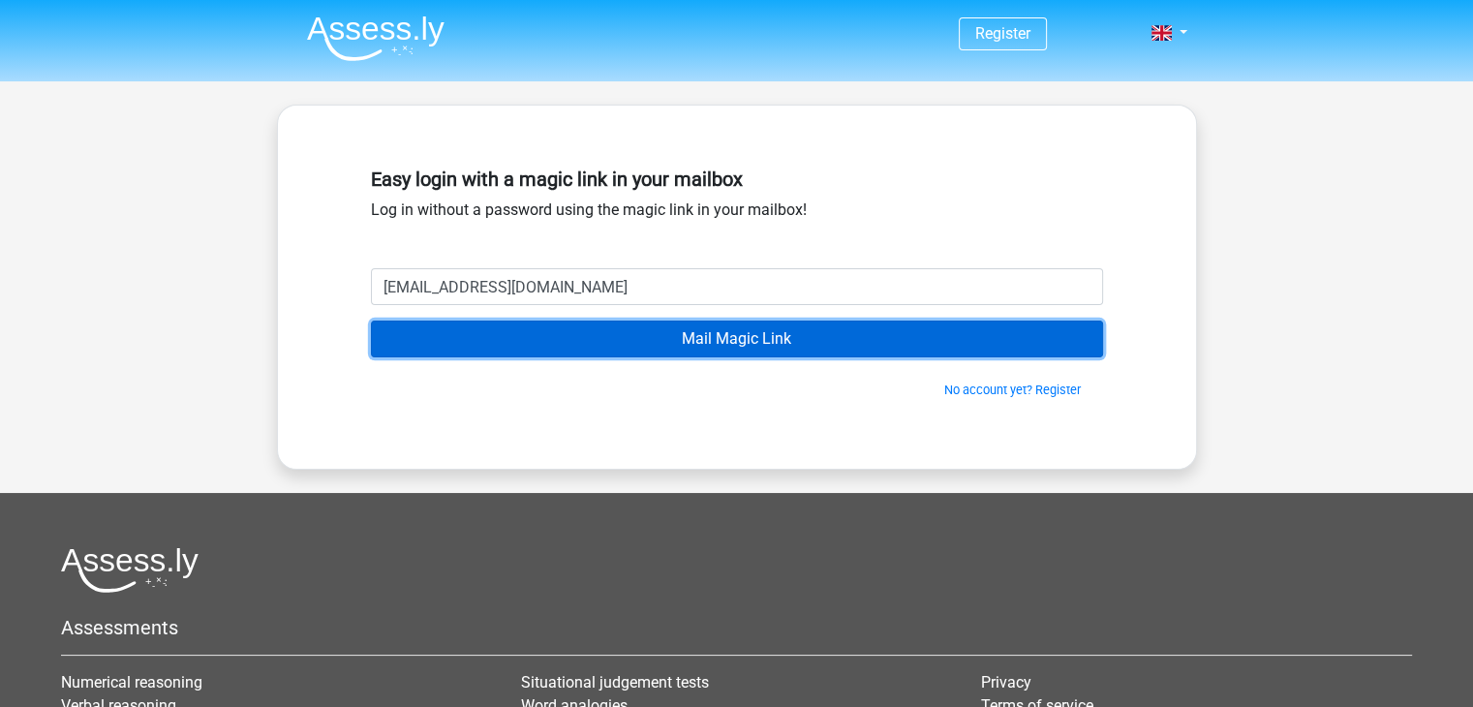
click at [689, 344] on input "Mail Magic Link" at bounding box center [737, 338] width 732 height 37
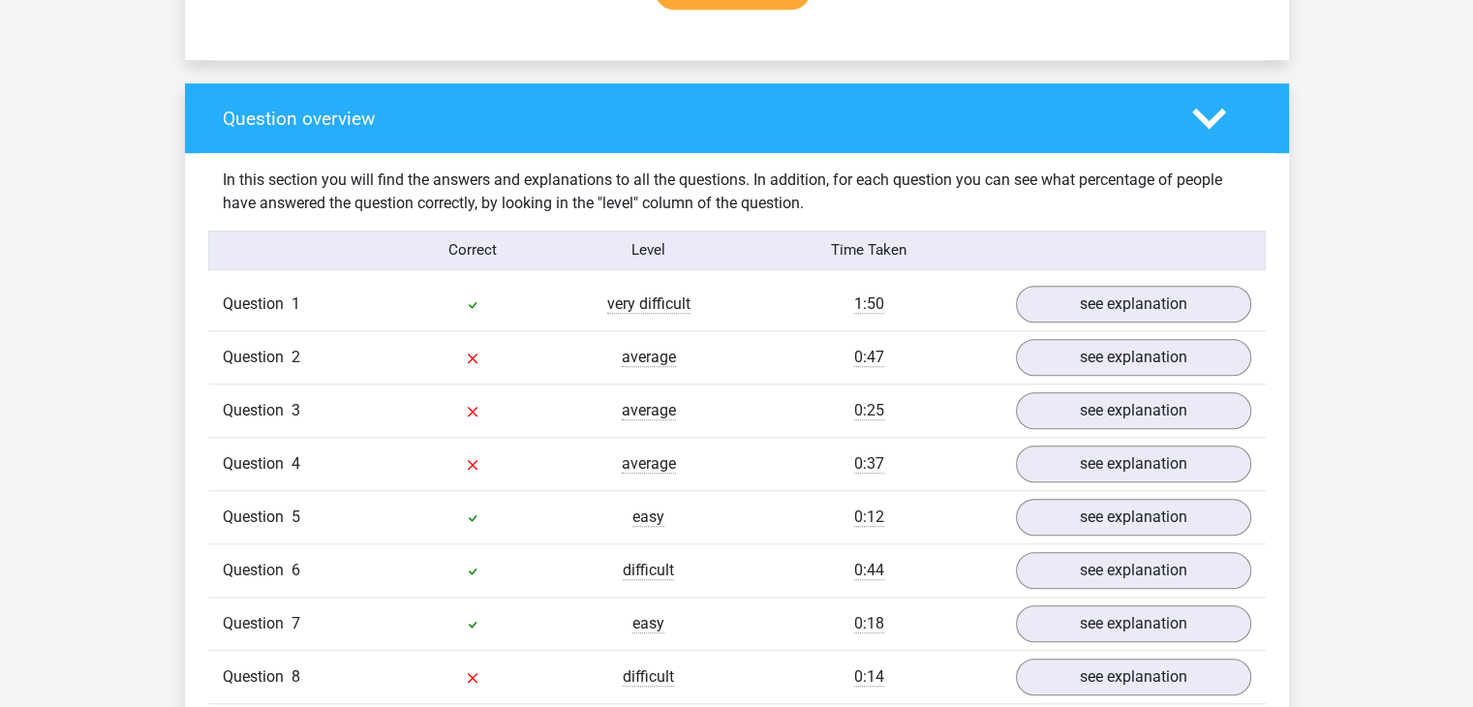
scroll to position [1452, 0]
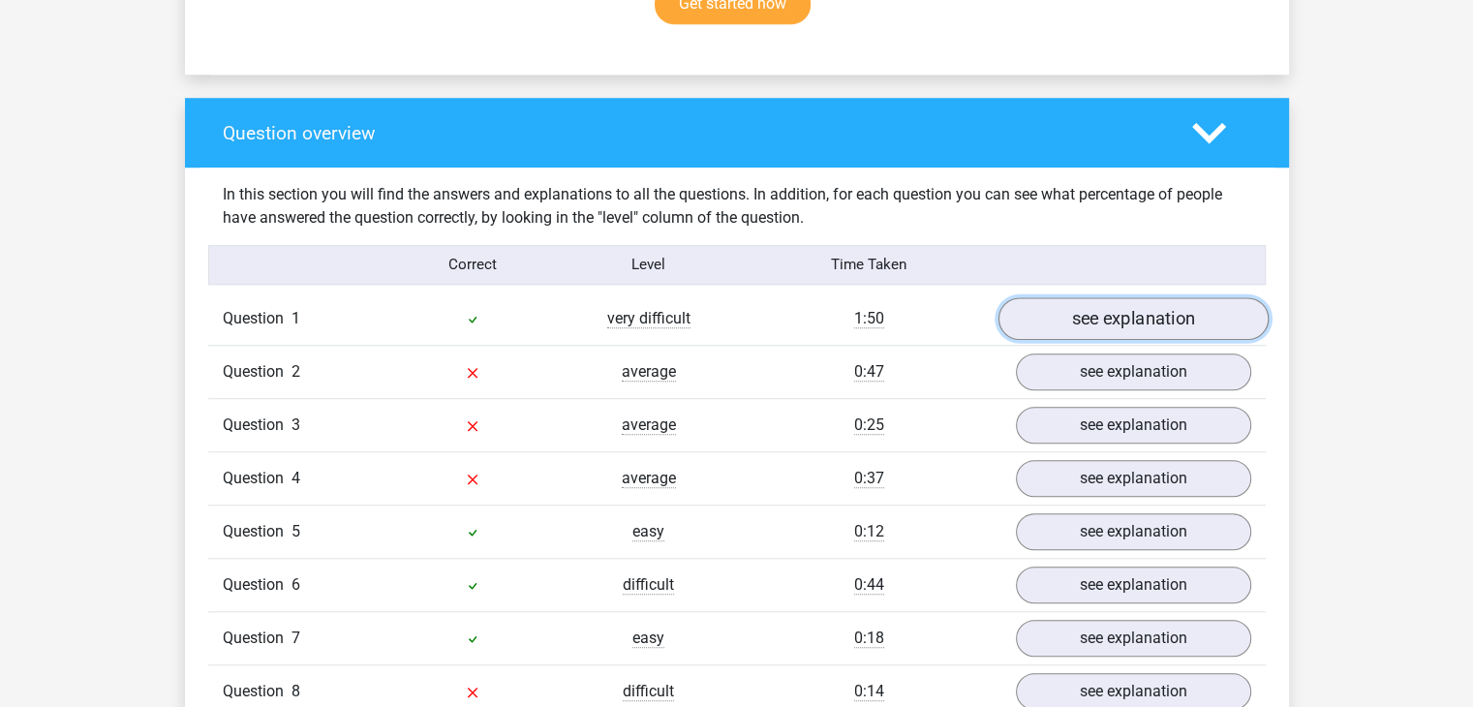
click at [1137, 297] on link "see explanation" at bounding box center [1132, 318] width 270 height 43
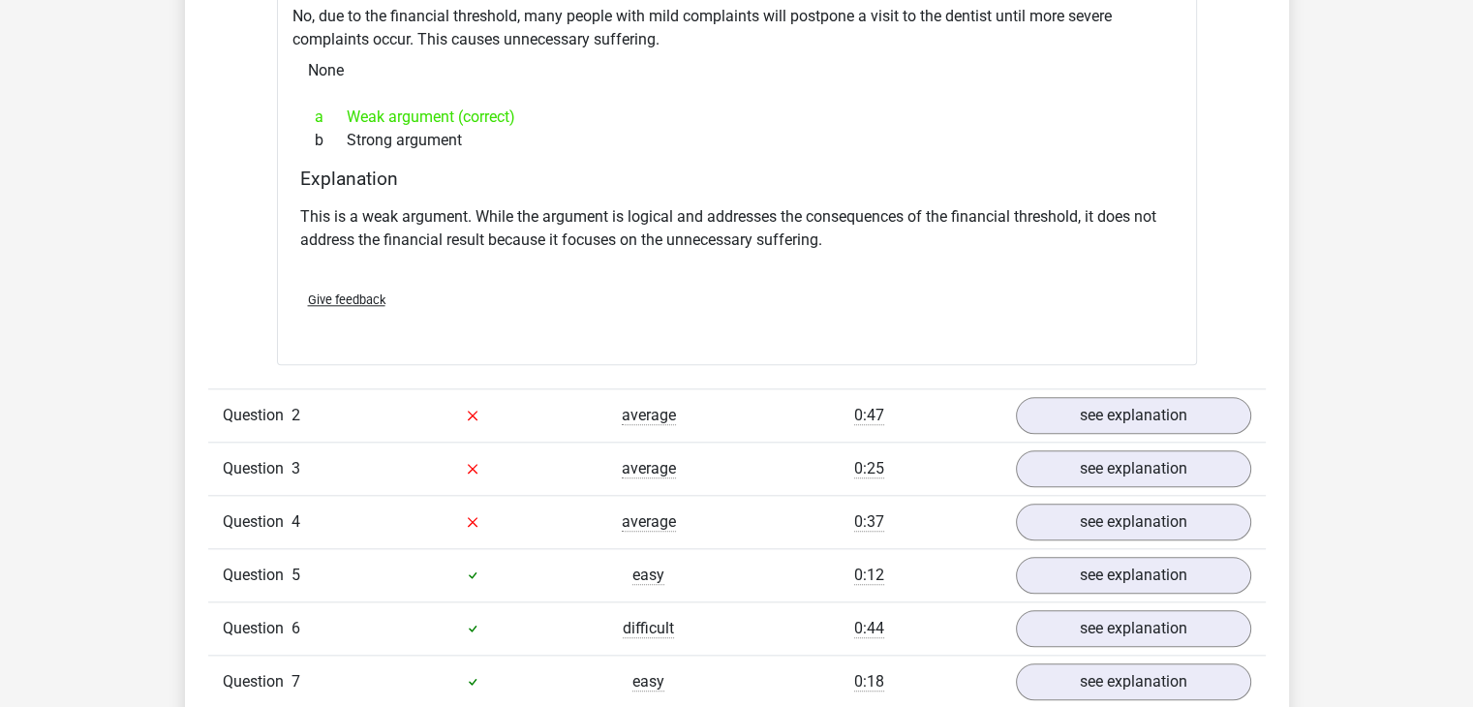
scroll to position [1936, 0]
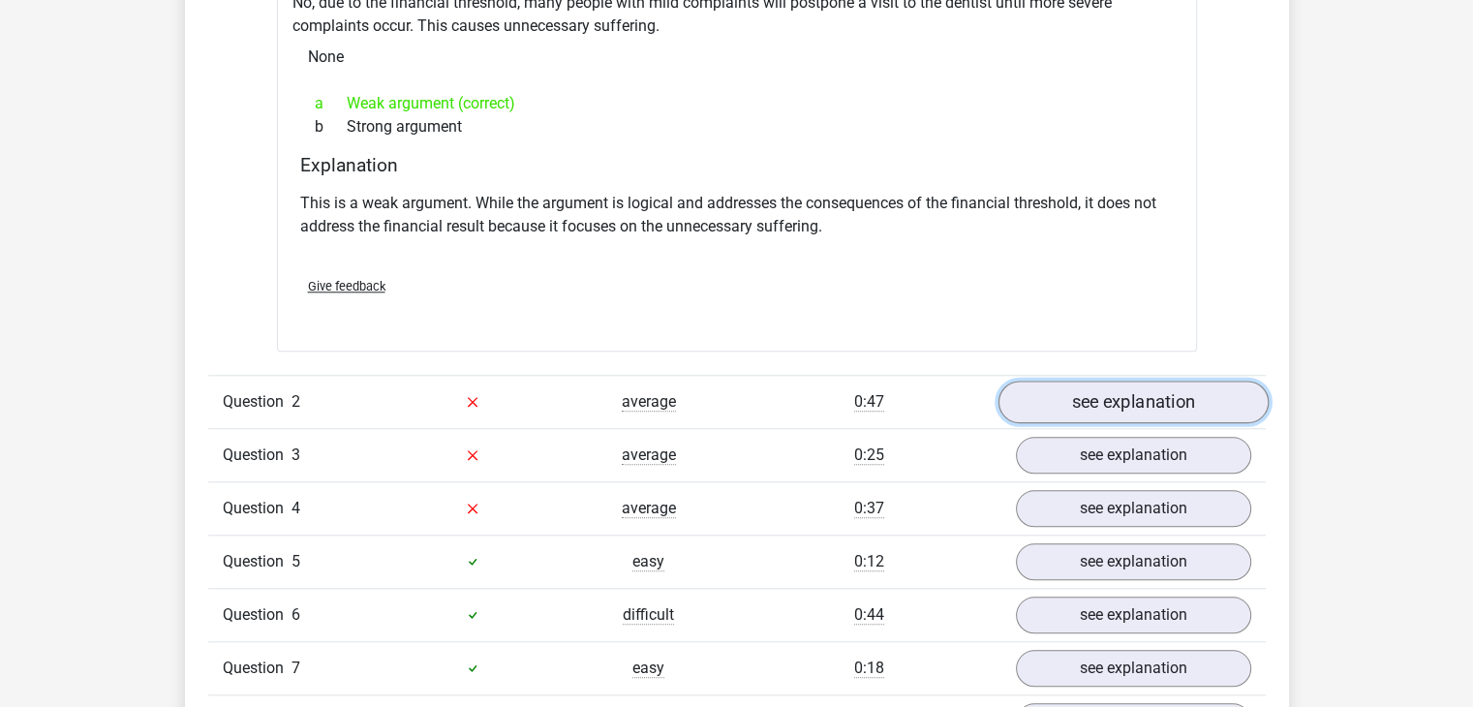
click at [1179, 384] on link "see explanation" at bounding box center [1132, 402] width 270 height 43
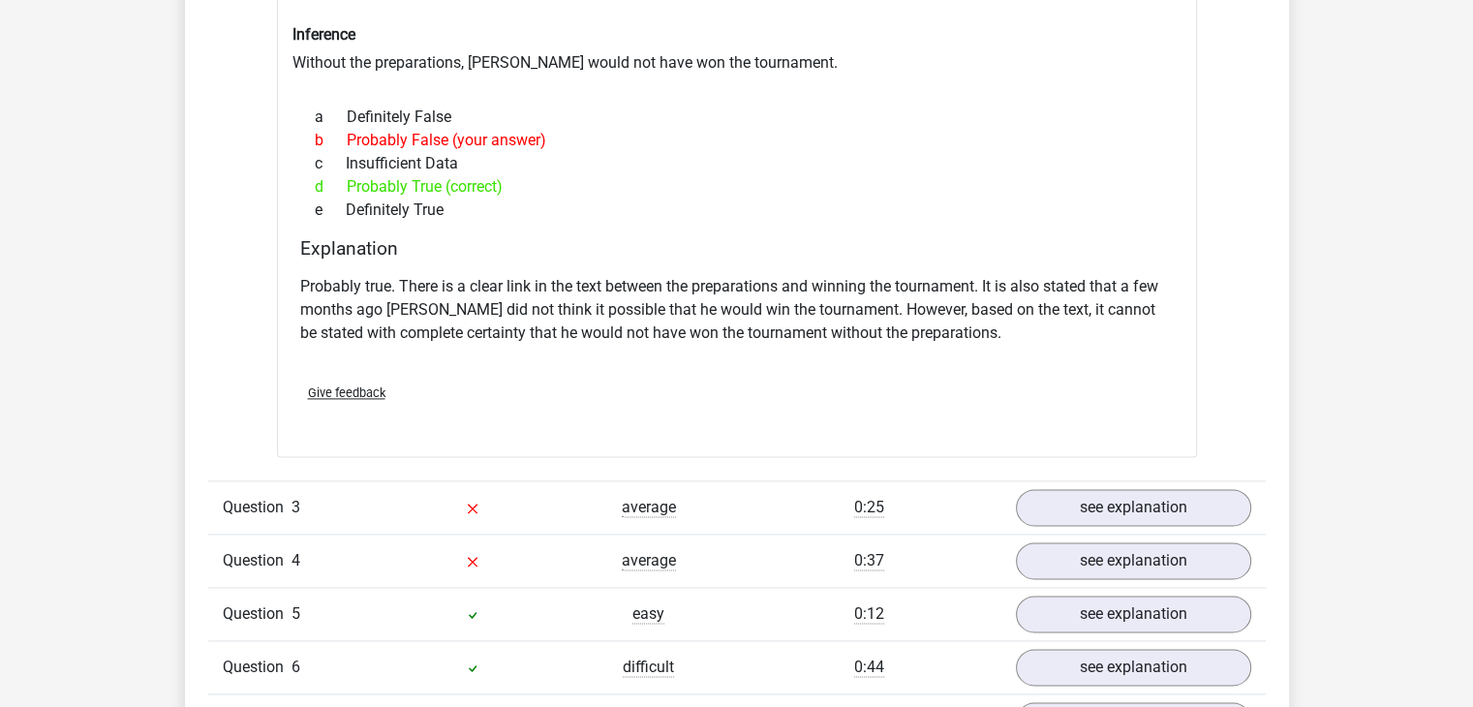
scroll to position [2517, 0]
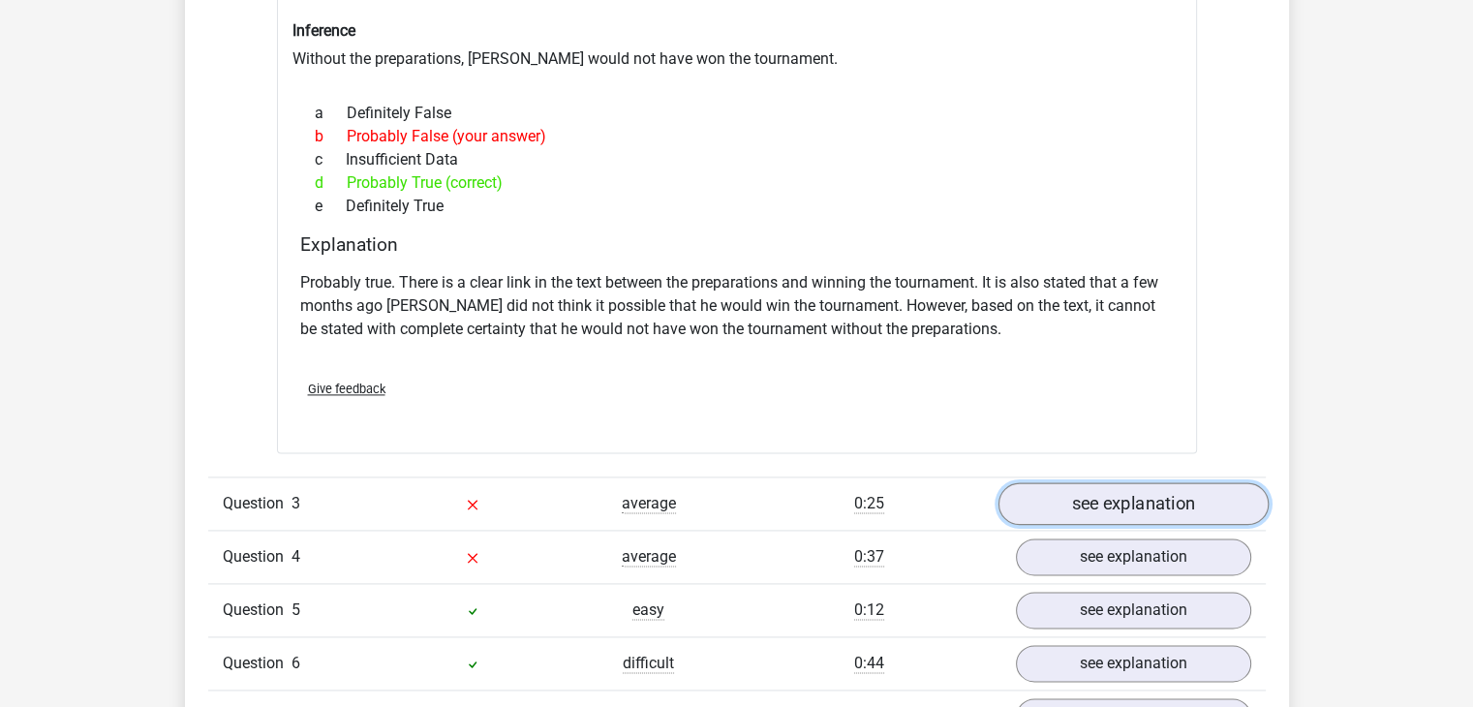
click at [1168, 482] on link "see explanation" at bounding box center [1132, 503] width 270 height 43
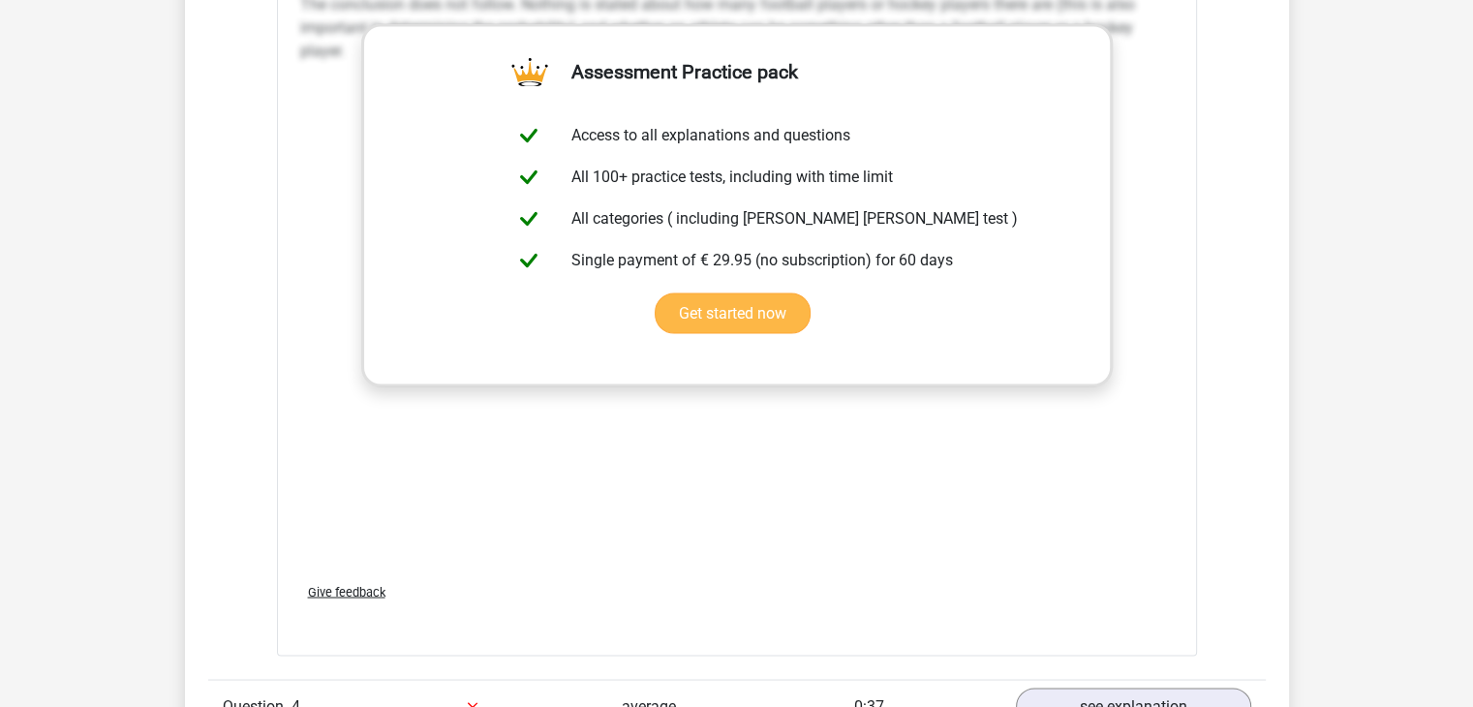
scroll to position [3486, 0]
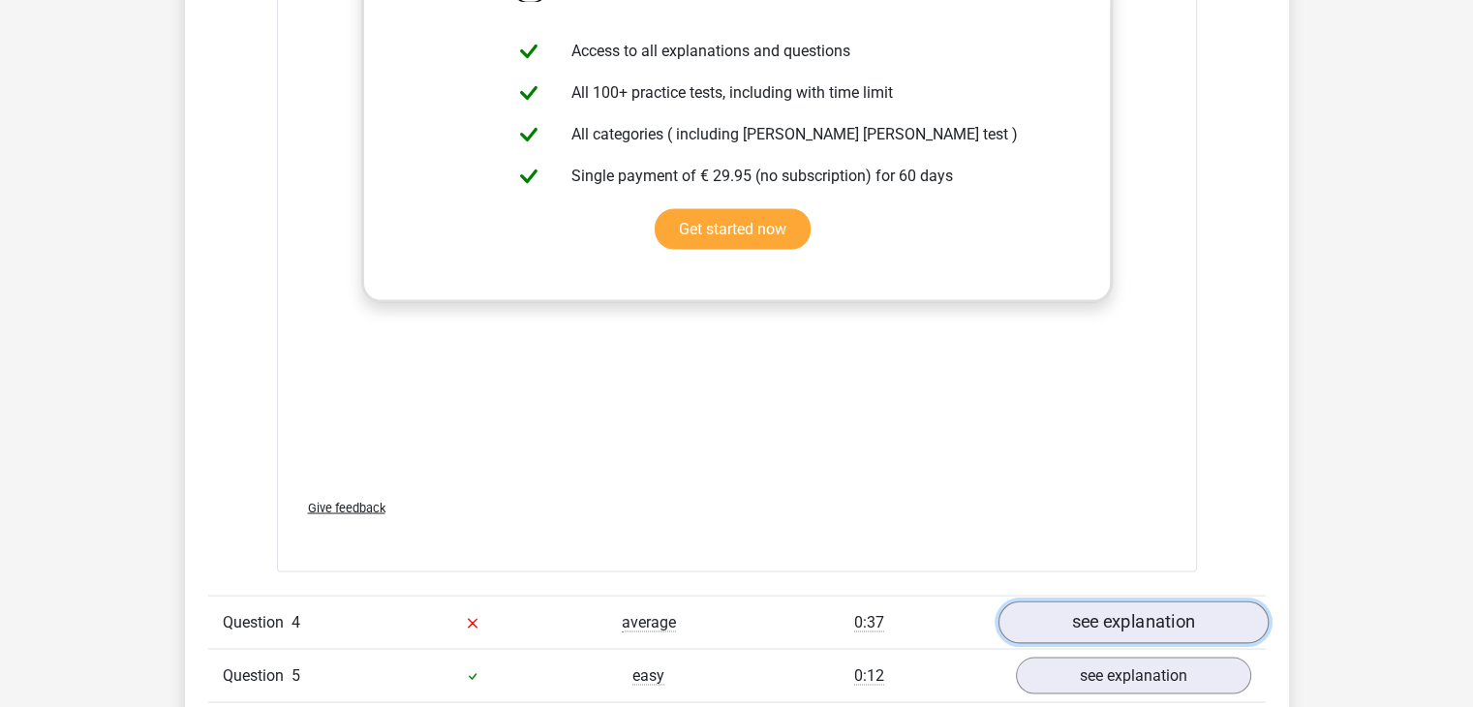
click at [1206, 607] on link "see explanation" at bounding box center [1132, 621] width 270 height 43
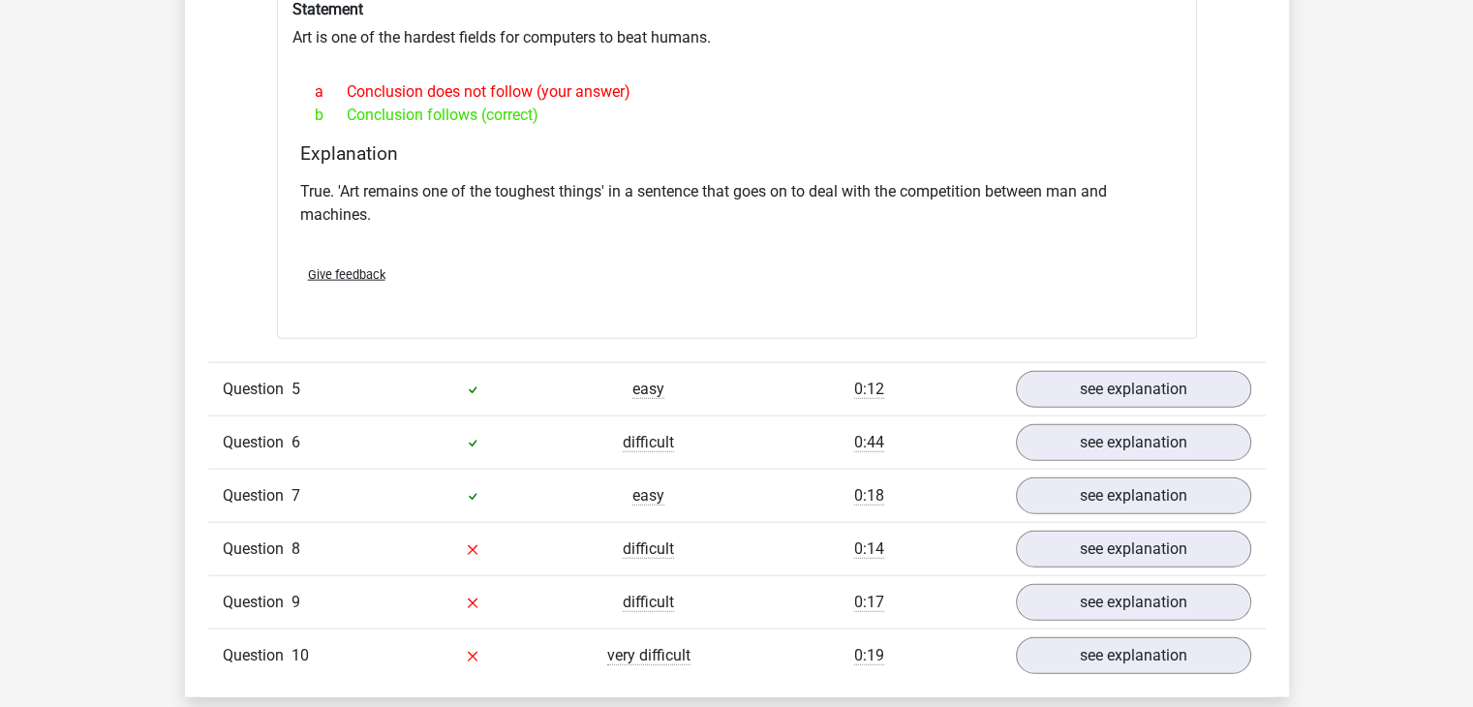
scroll to position [4357, 0]
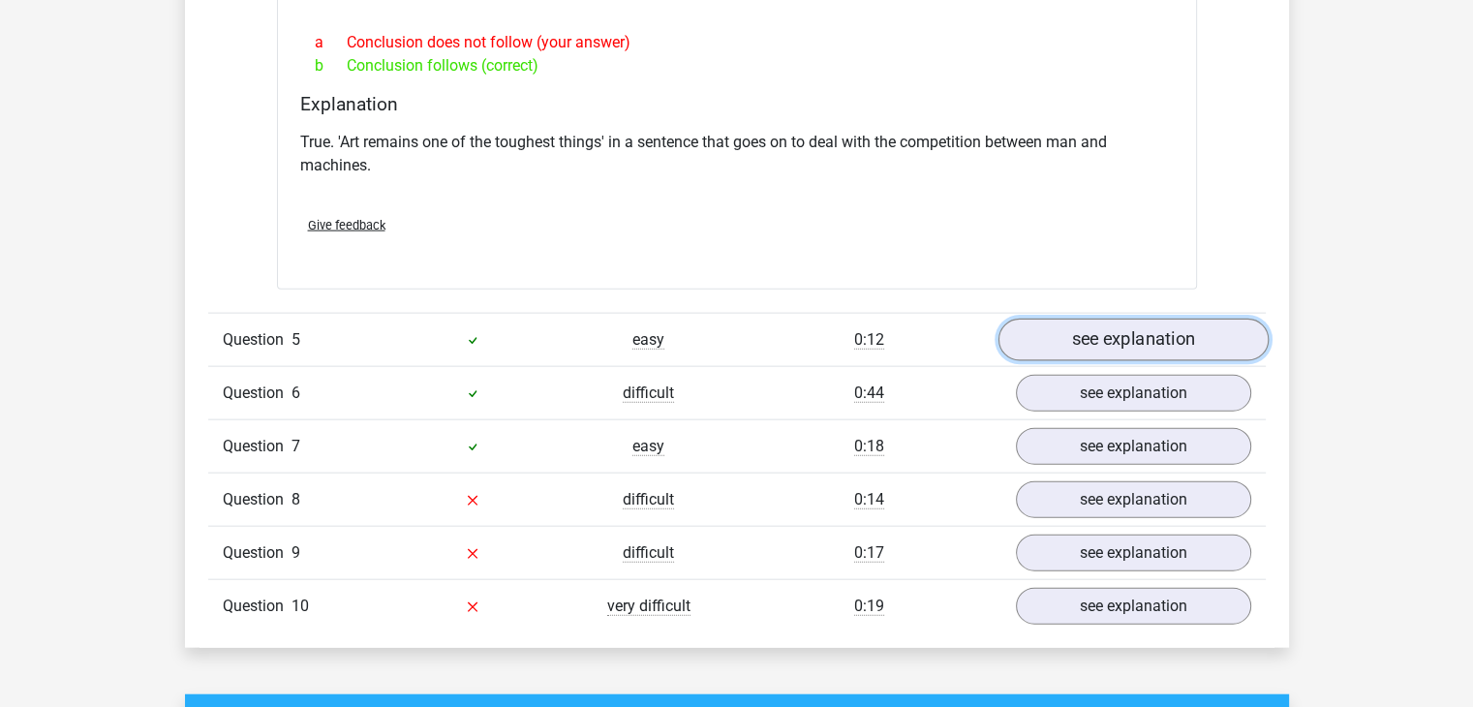
click at [1177, 327] on link "see explanation" at bounding box center [1132, 340] width 270 height 43
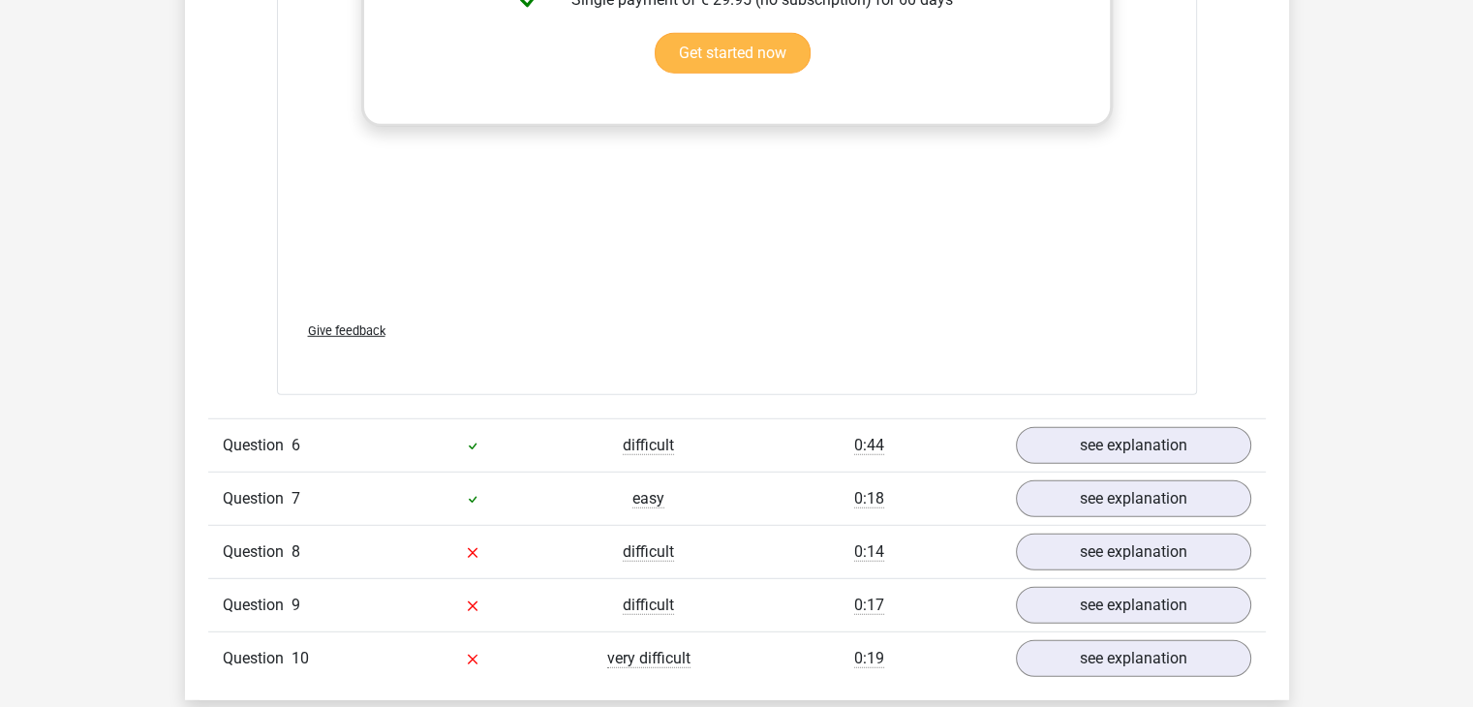
scroll to position [5325, 0]
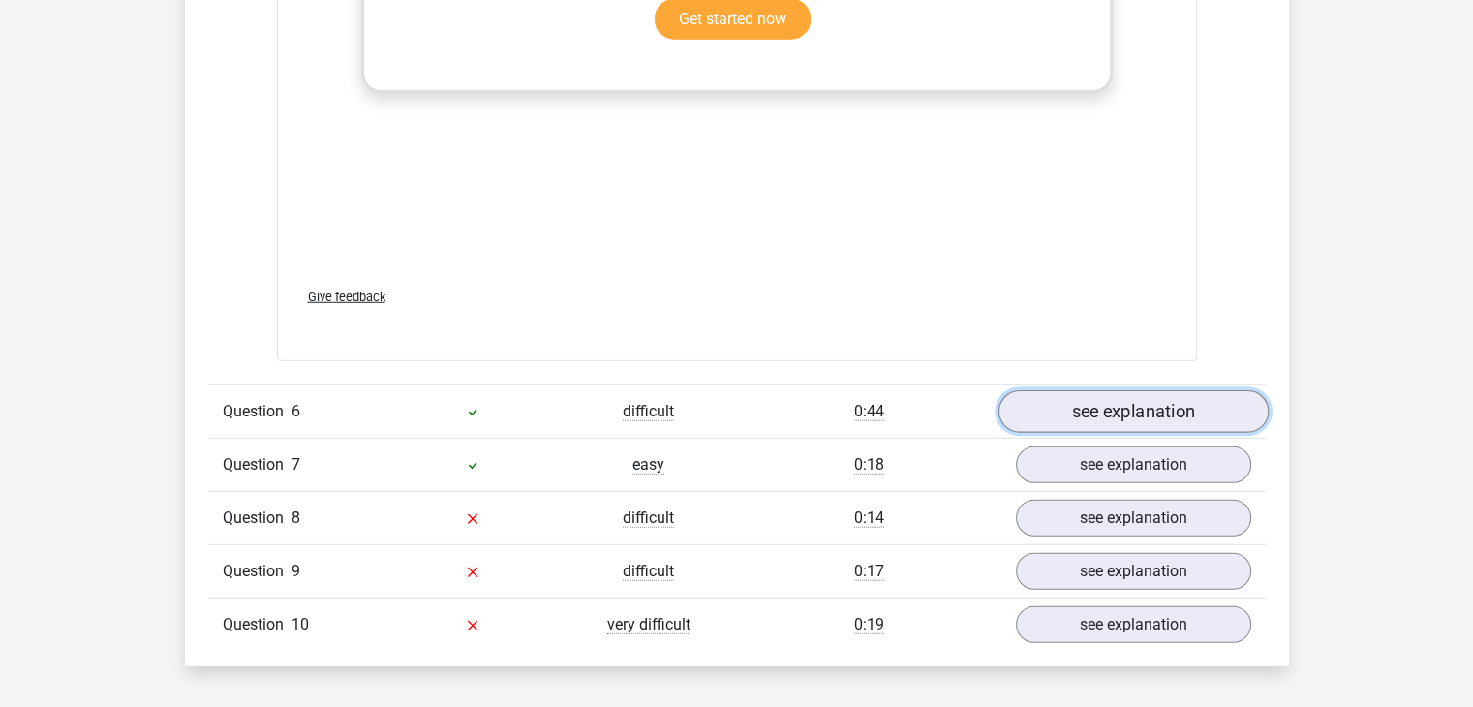
click at [1198, 402] on link "see explanation" at bounding box center [1132, 411] width 270 height 43
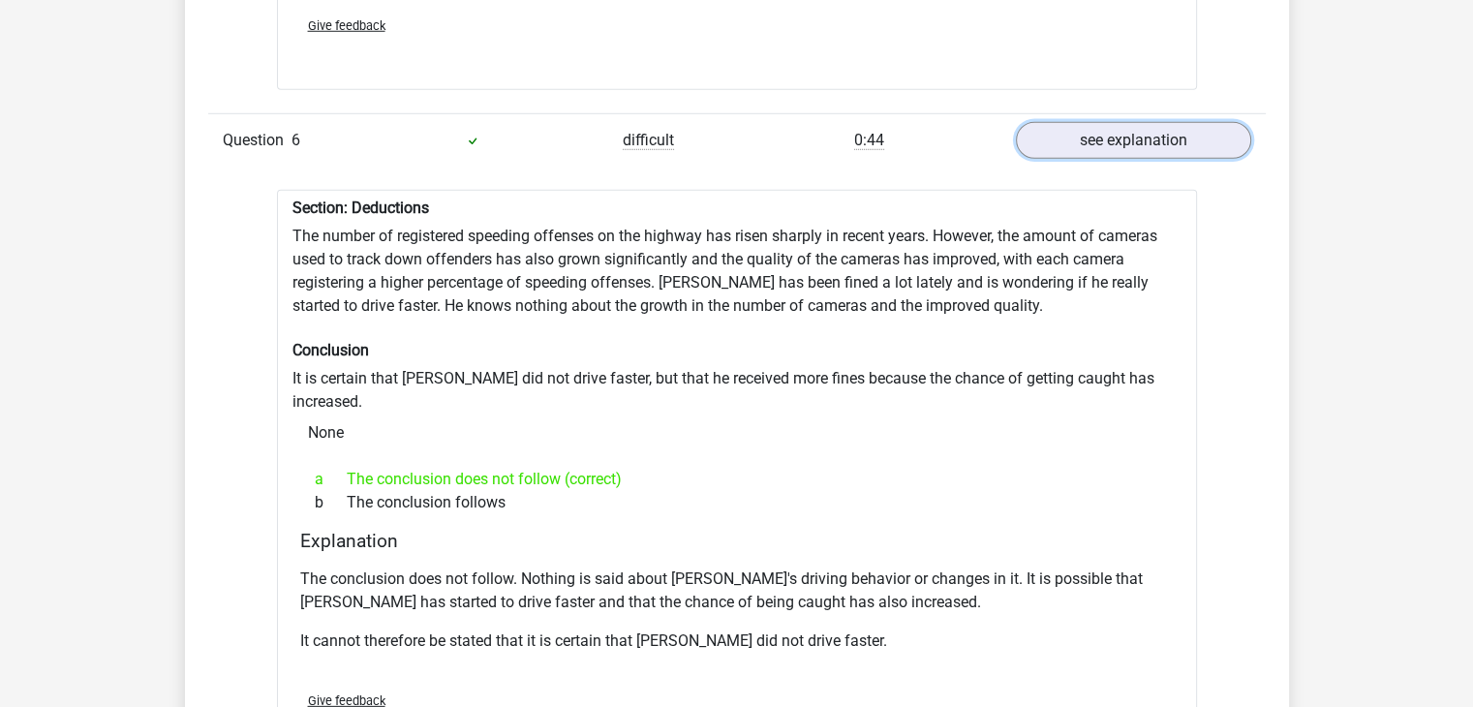
scroll to position [5809, 0]
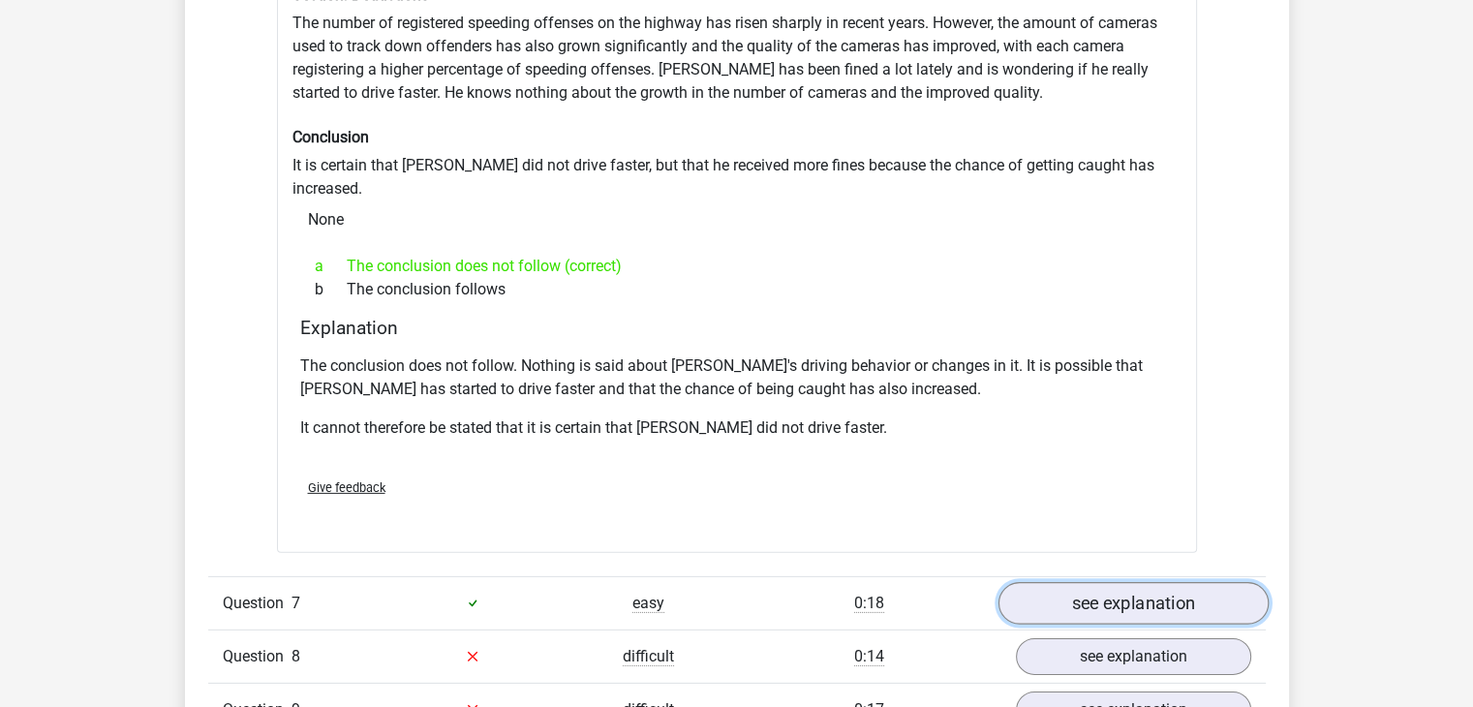
click at [1112, 582] on link "see explanation" at bounding box center [1132, 603] width 270 height 43
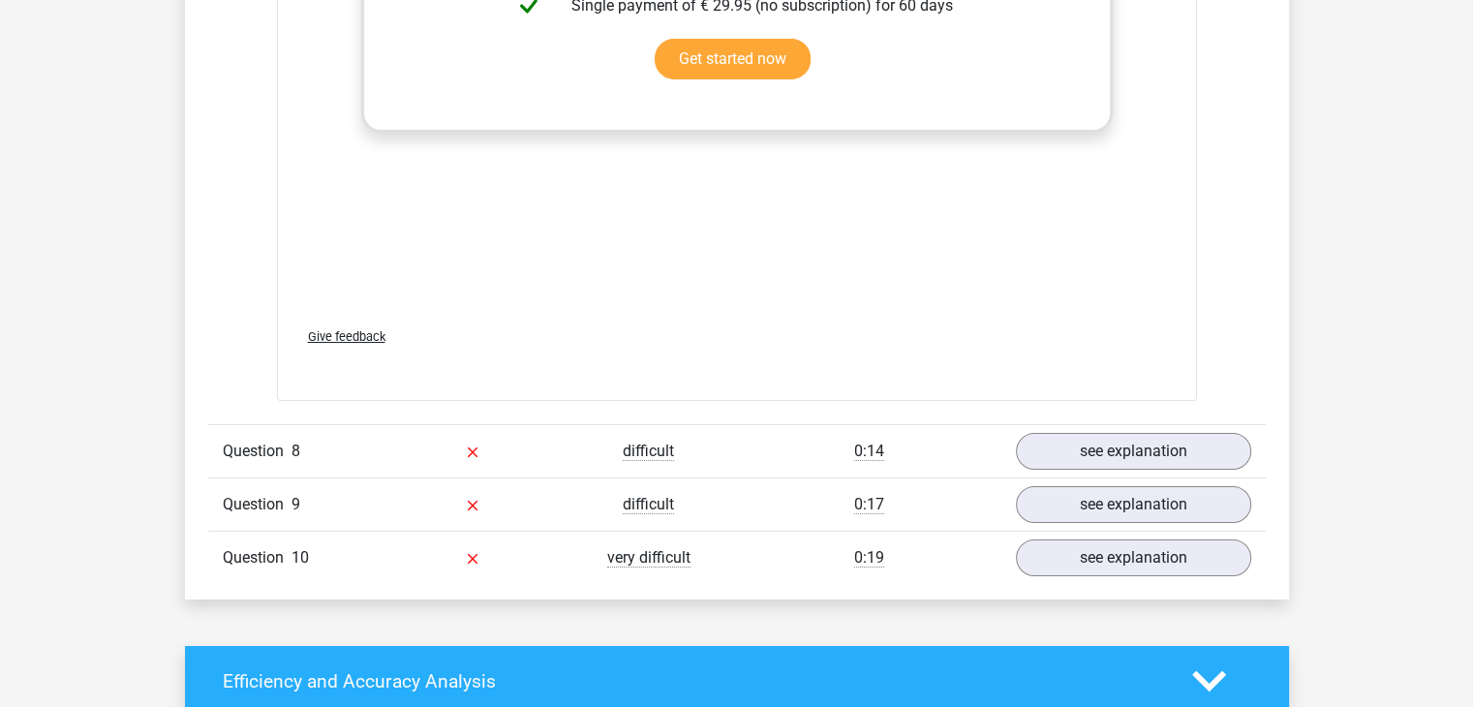
scroll to position [7068, 0]
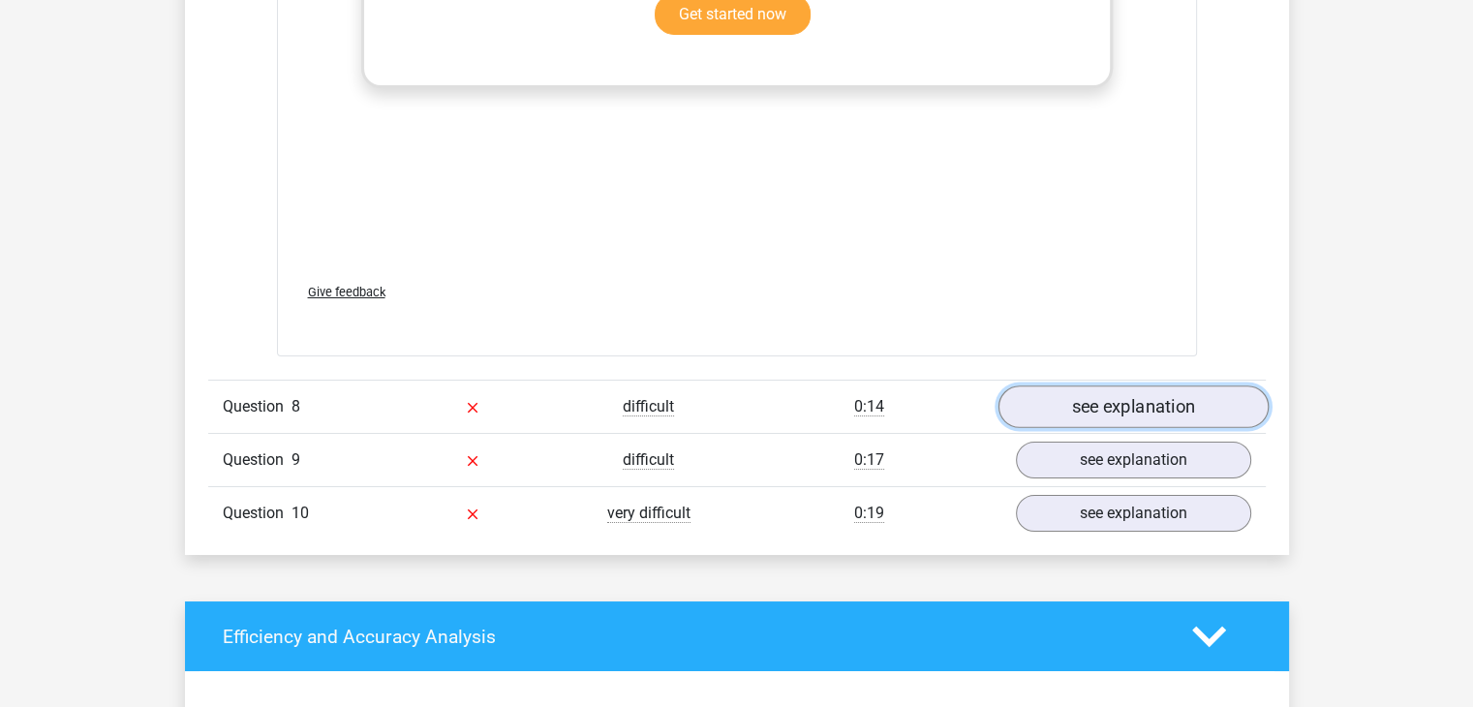
click at [1197, 385] on link "see explanation" at bounding box center [1132, 406] width 270 height 43
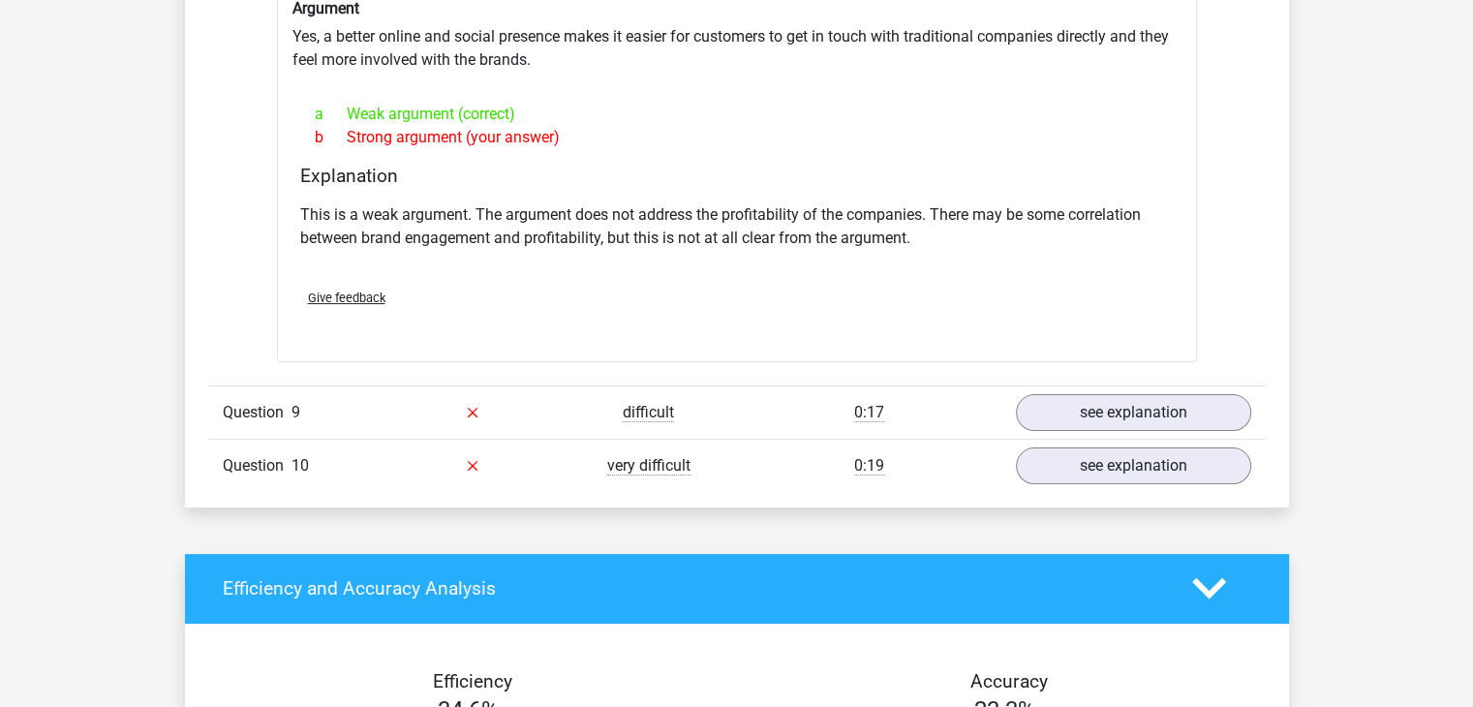
scroll to position [7649, 0]
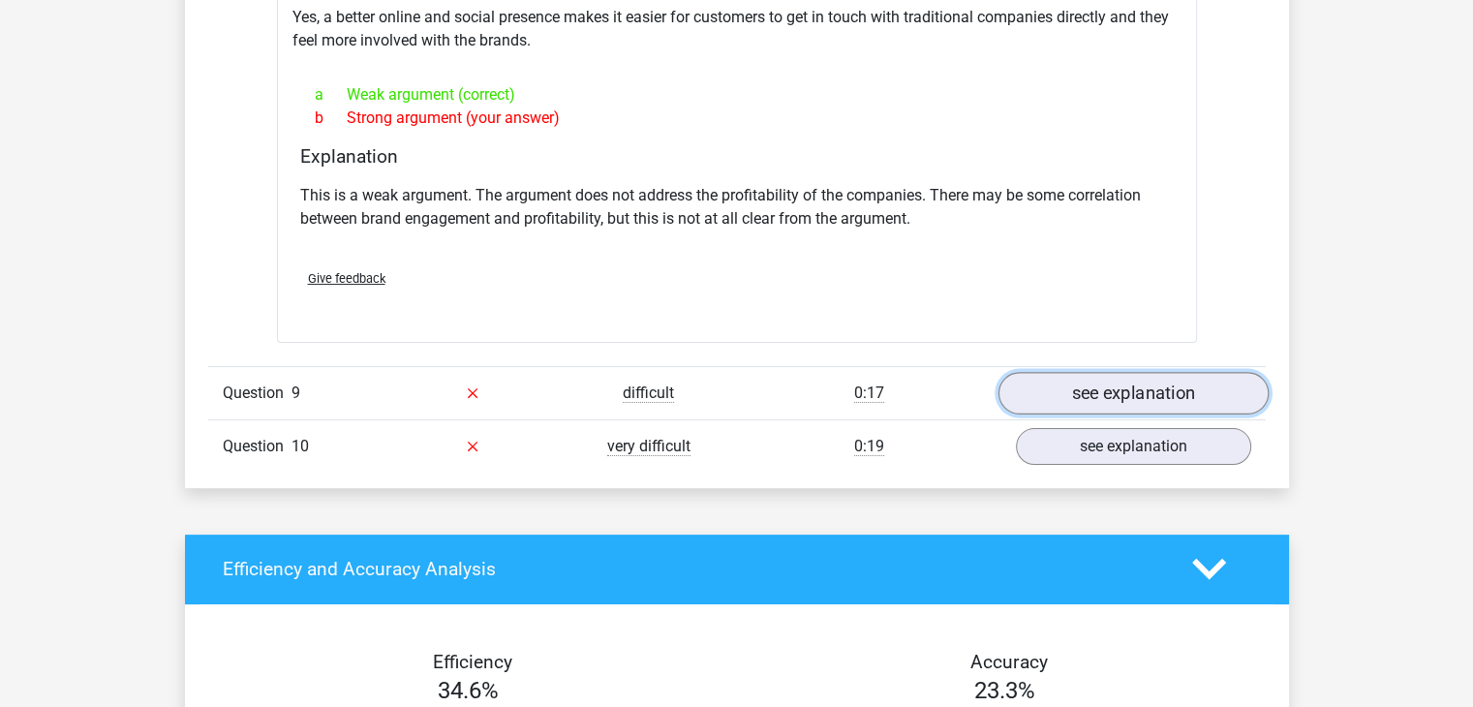
click at [1196, 372] on link "see explanation" at bounding box center [1132, 393] width 270 height 43
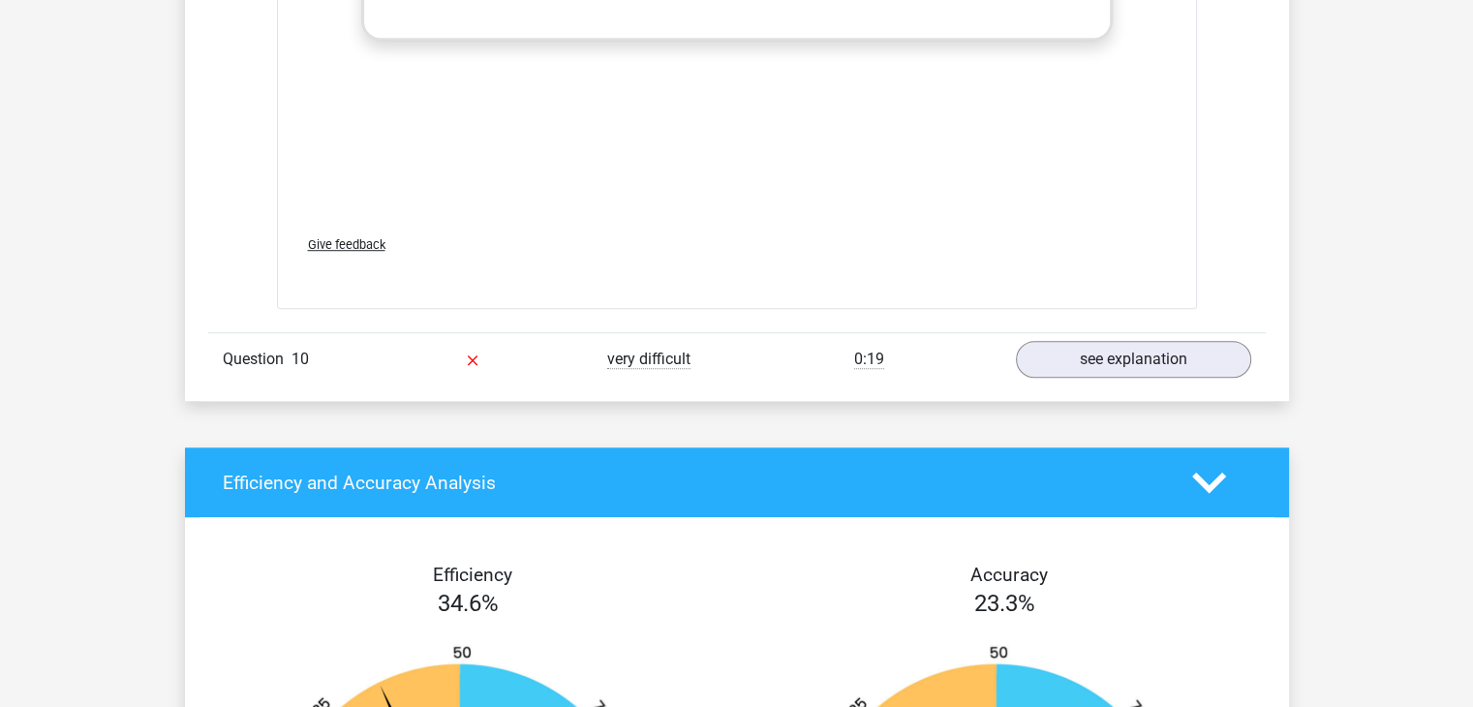
scroll to position [8811, 0]
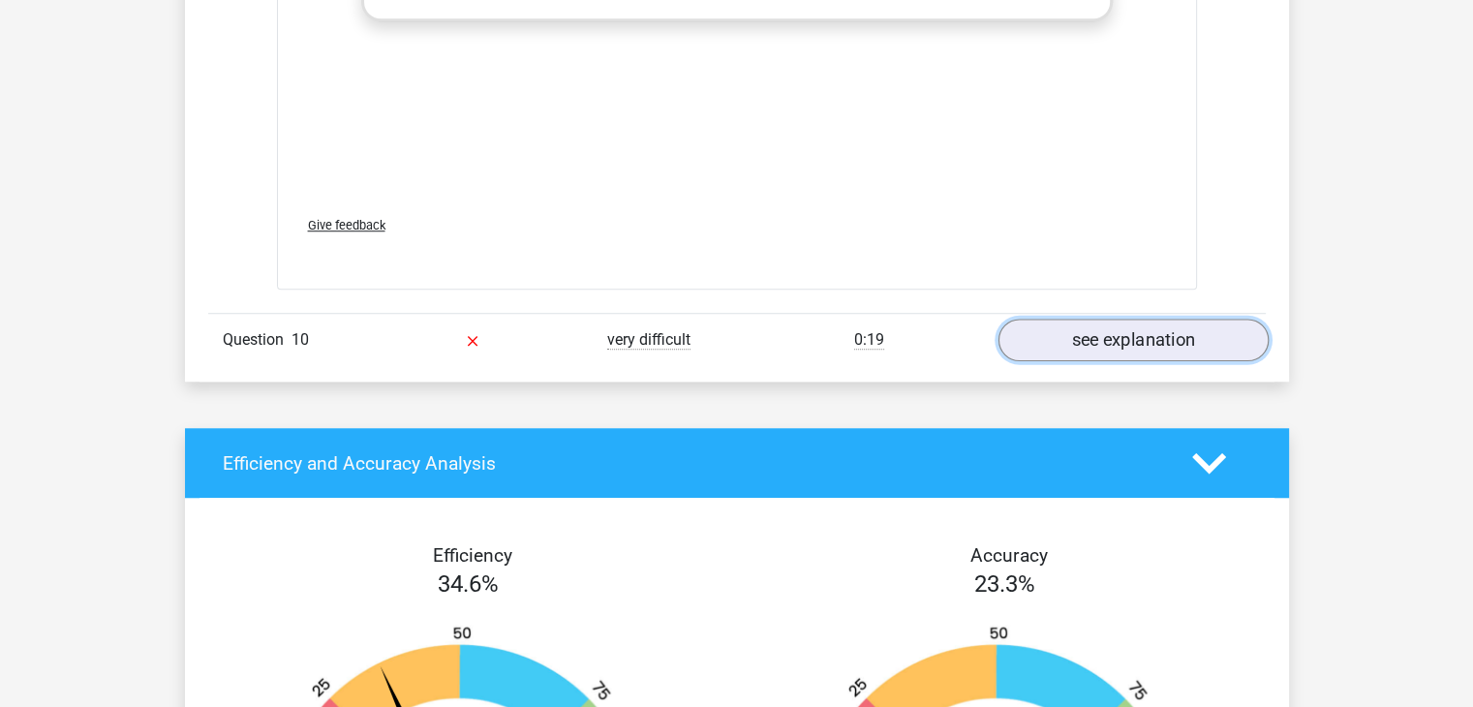
click at [1170, 319] on link "see explanation" at bounding box center [1132, 340] width 270 height 43
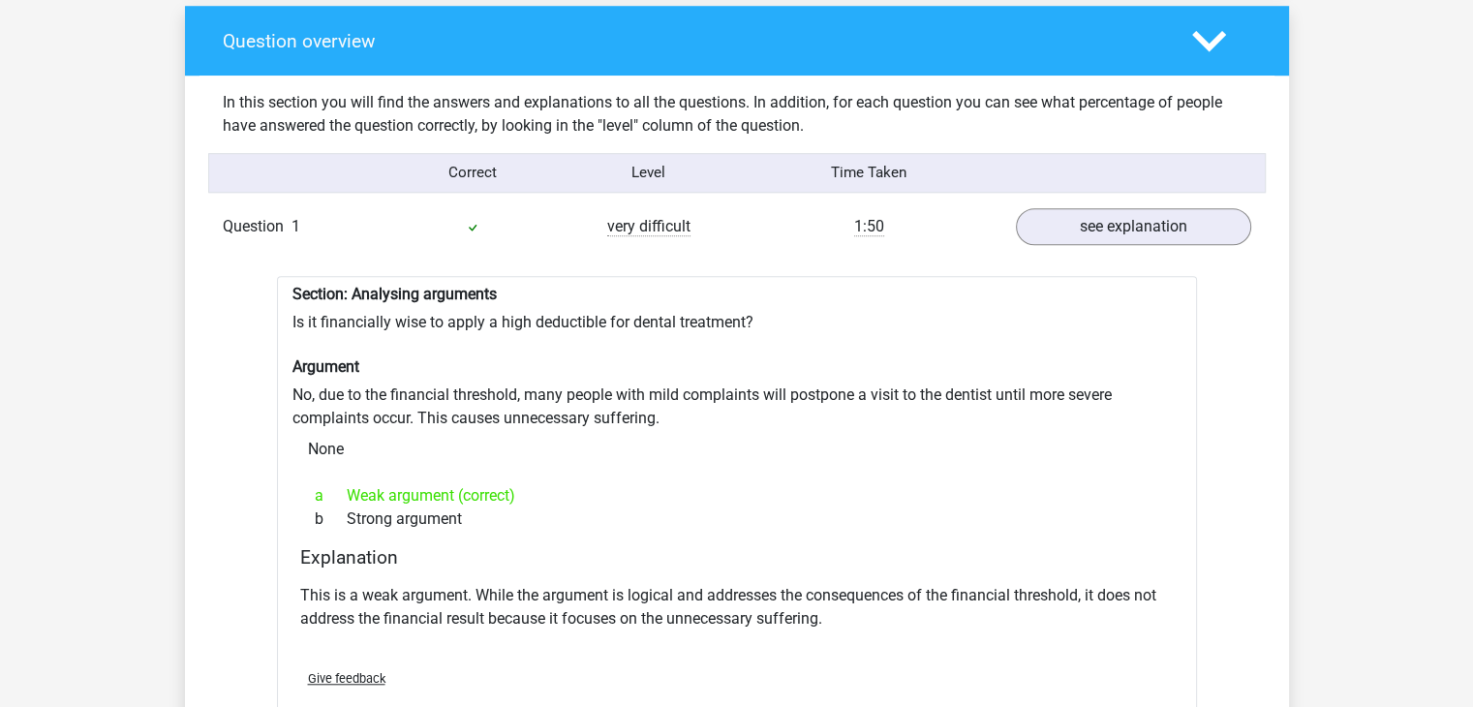
scroll to position [1549, 0]
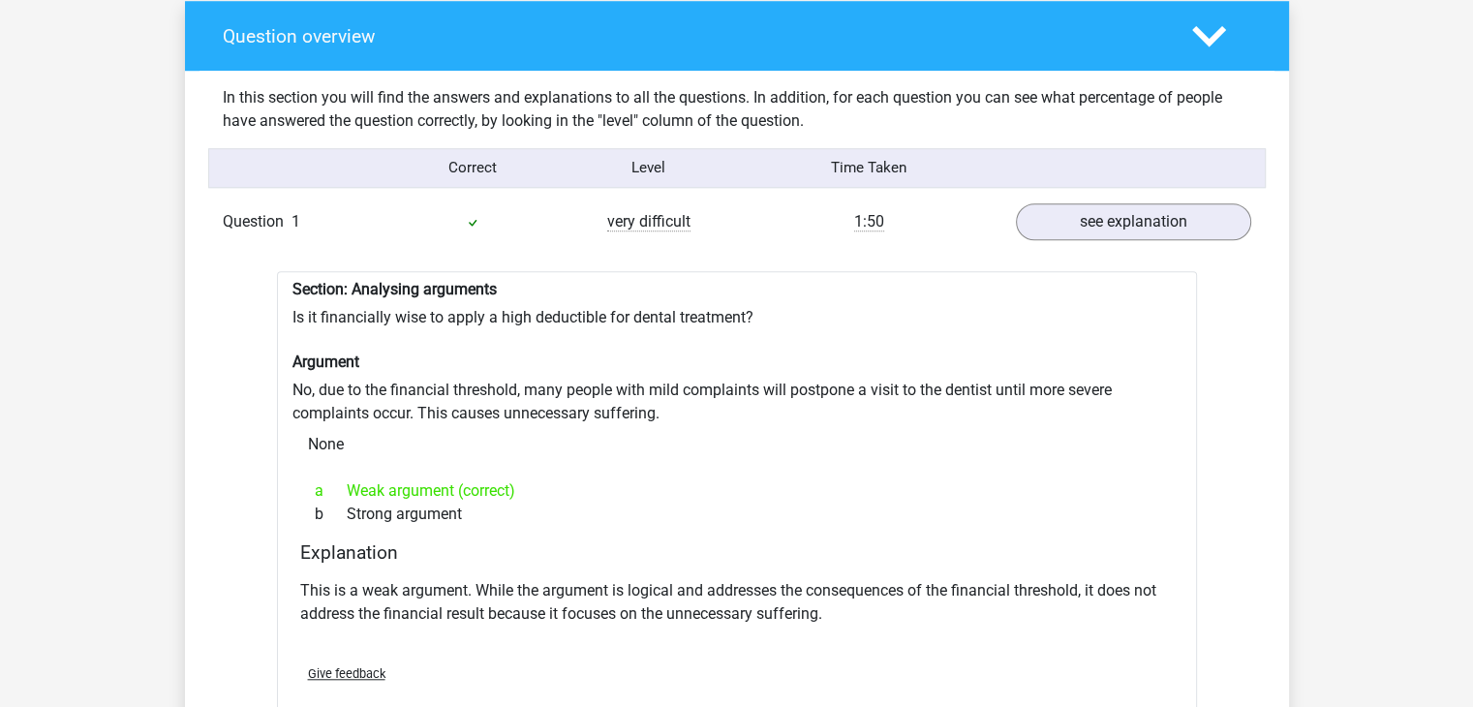
click at [1210, 27] on polygon at bounding box center [1209, 35] width 34 height 21
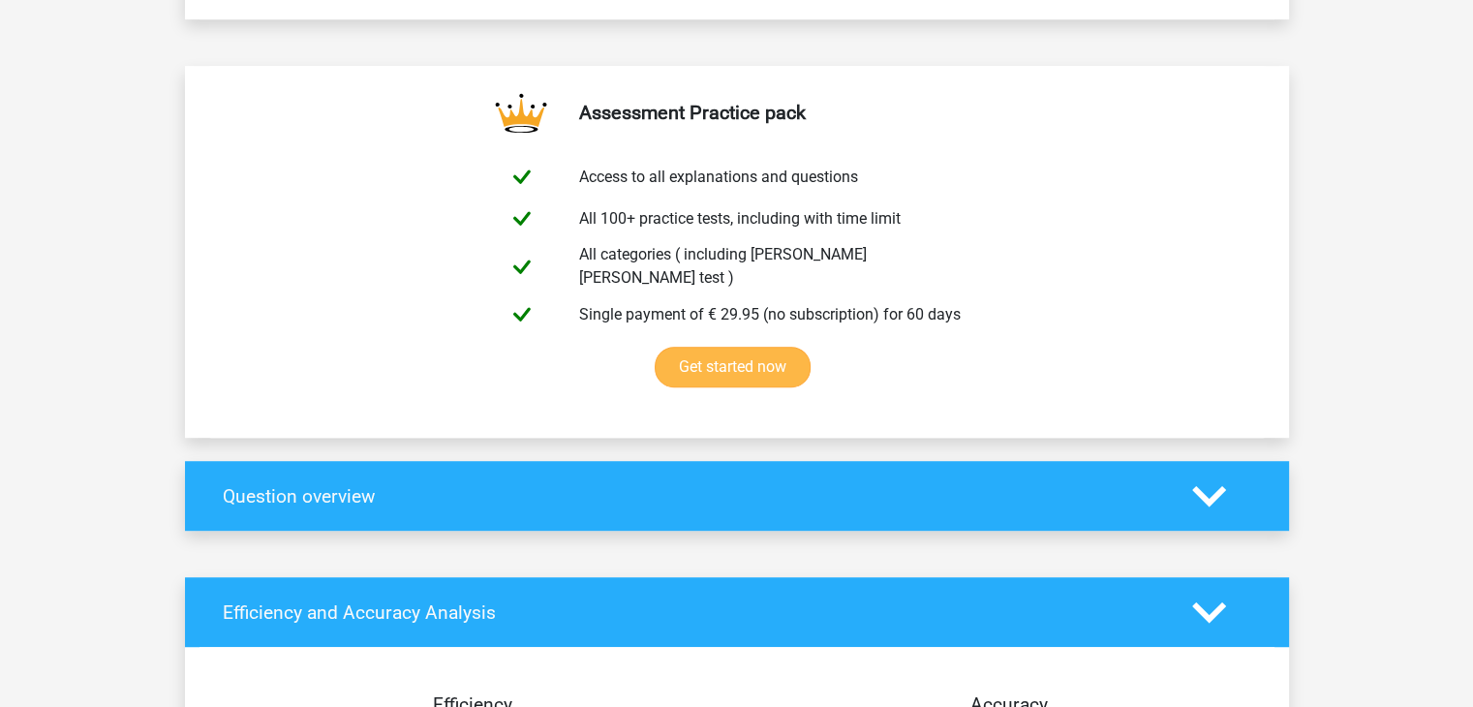
scroll to position [1162, 0]
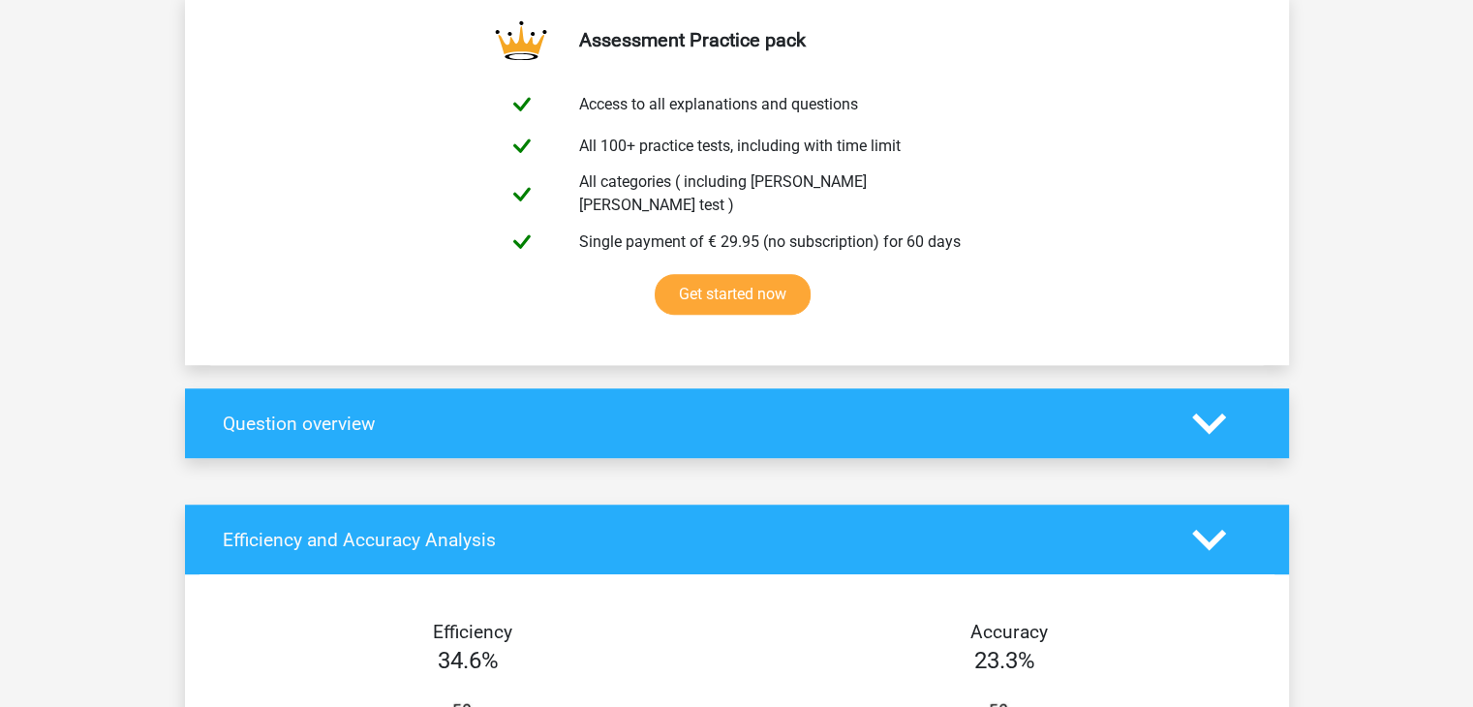
click at [1188, 407] on div at bounding box center [1221, 424] width 88 height 34
click at [1211, 414] on polygon at bounding box center [1209, 422] width 34 height 21
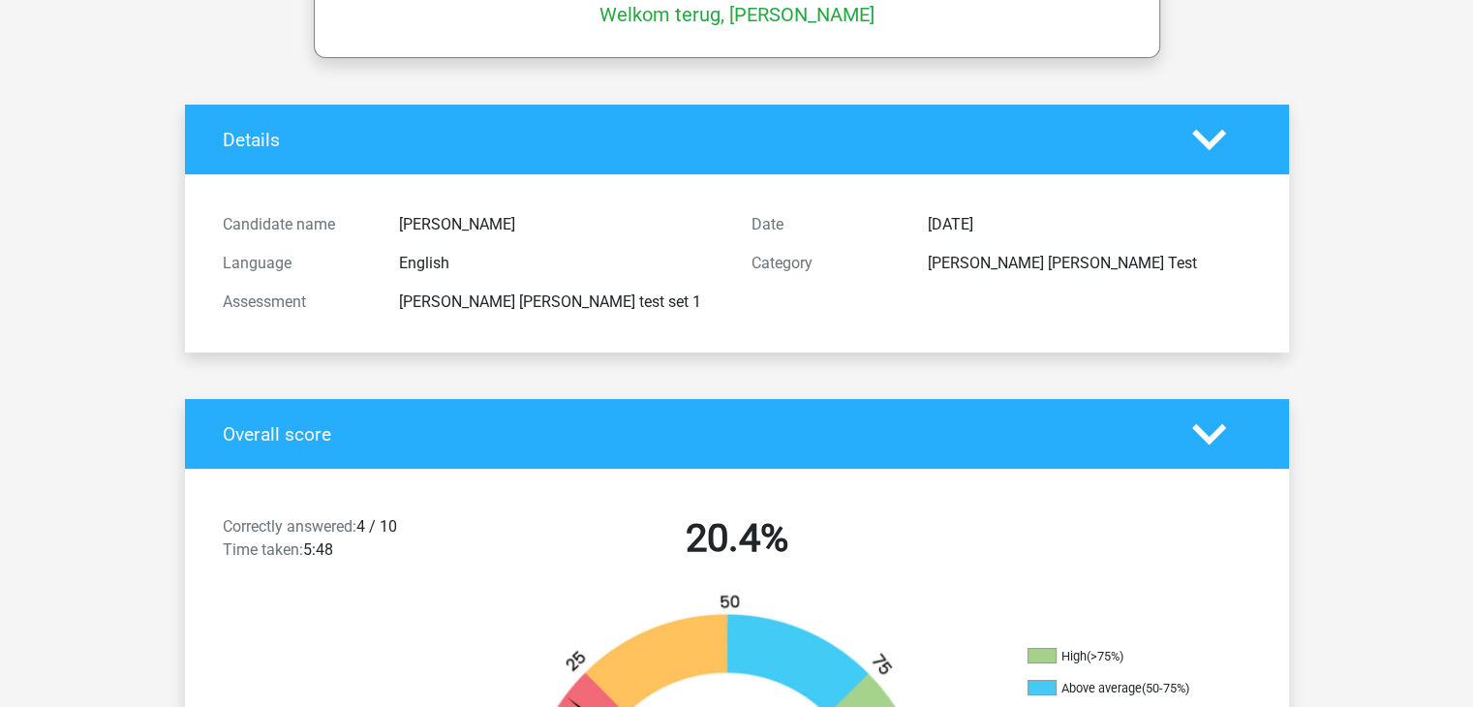
scroll to position [0, 0]
